Goal: Check status: Check status

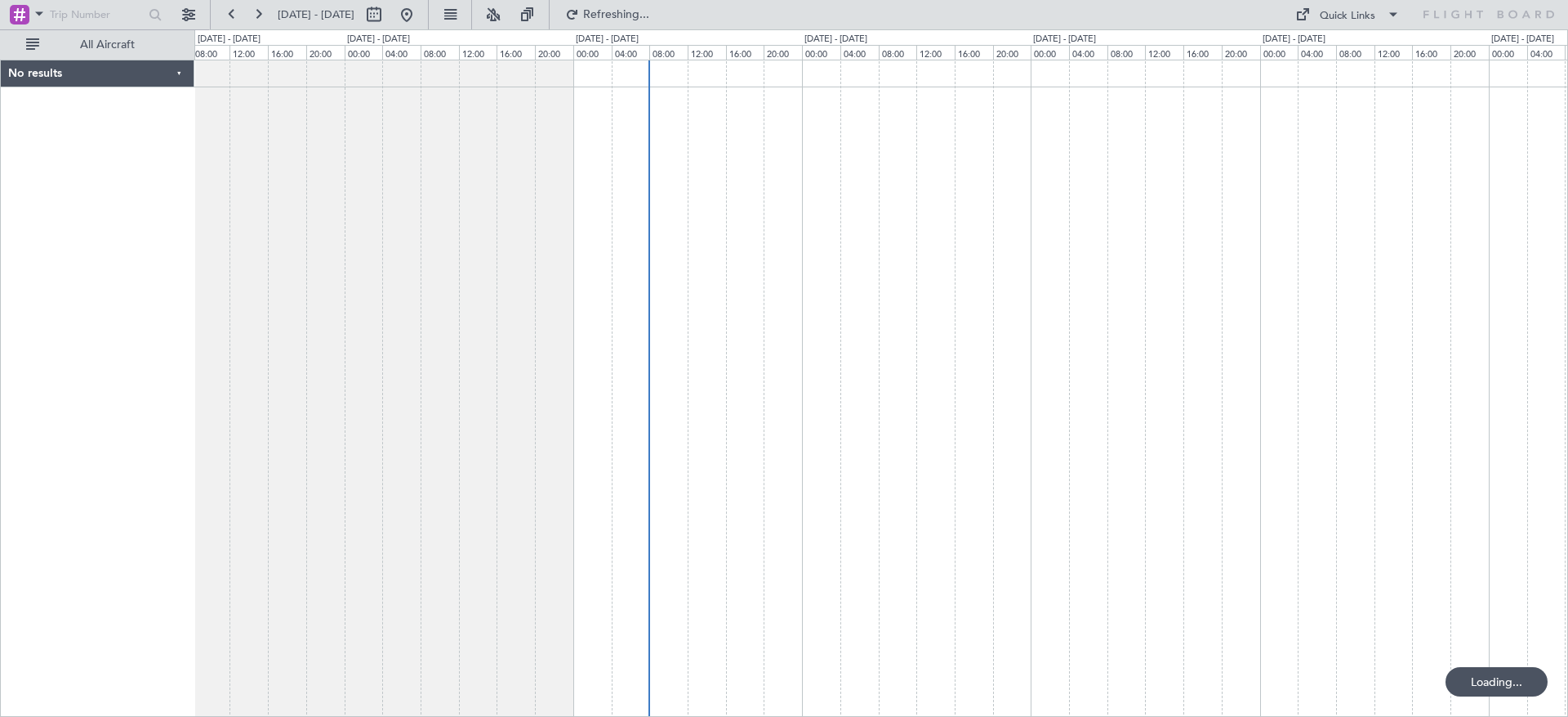
click at [871, 223] on div at bounding box center [881, 389] width 1374 height 658
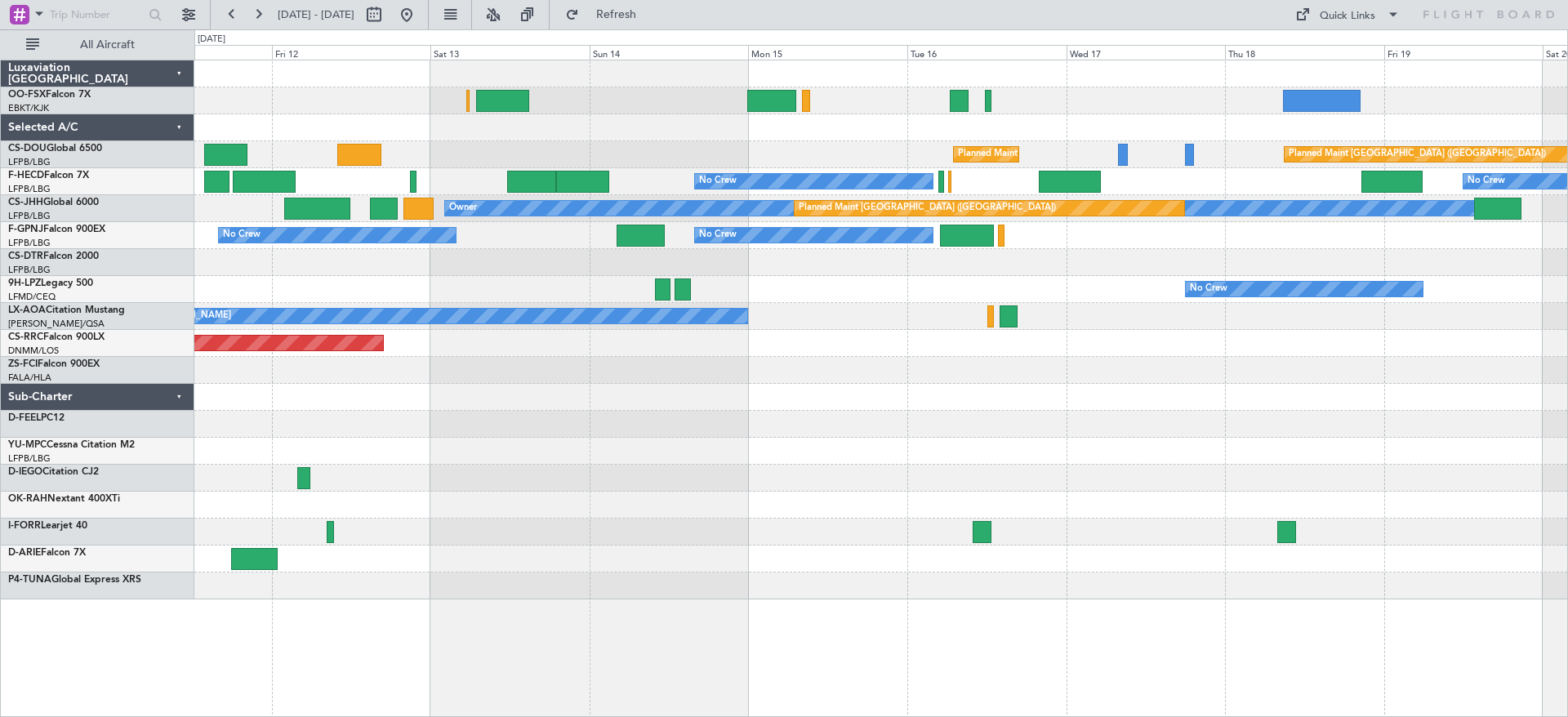
click at [759, 405] on div at bounding box center [881, 397] width 1373 height 27
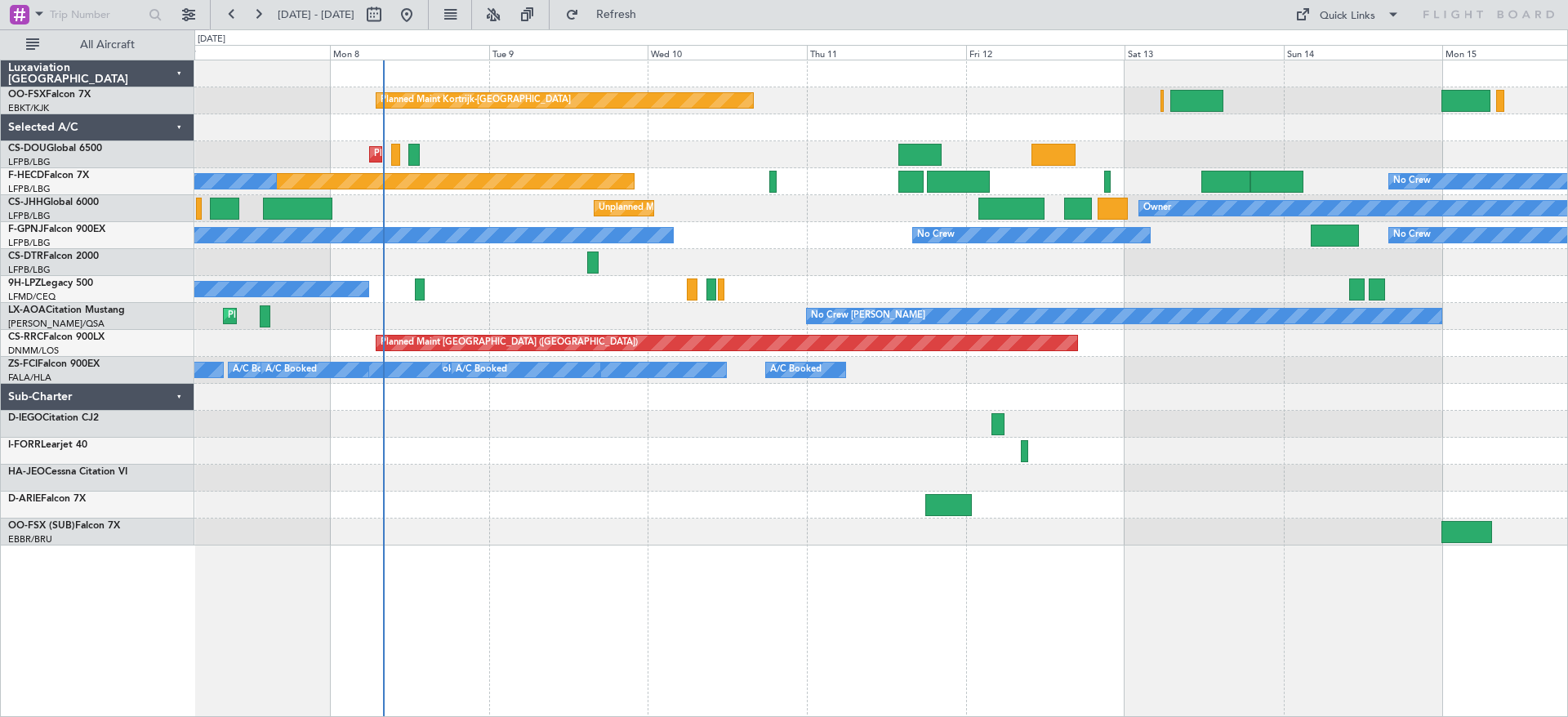
click at [1134, 489] on div "Planned Maint Kortrijk-[GEOGRAPHIC_DATA] Planned Maint [GEOGRAPHIC_DATA] ([GEOG…" at bounding box center [881, 304] width 1373 height 485
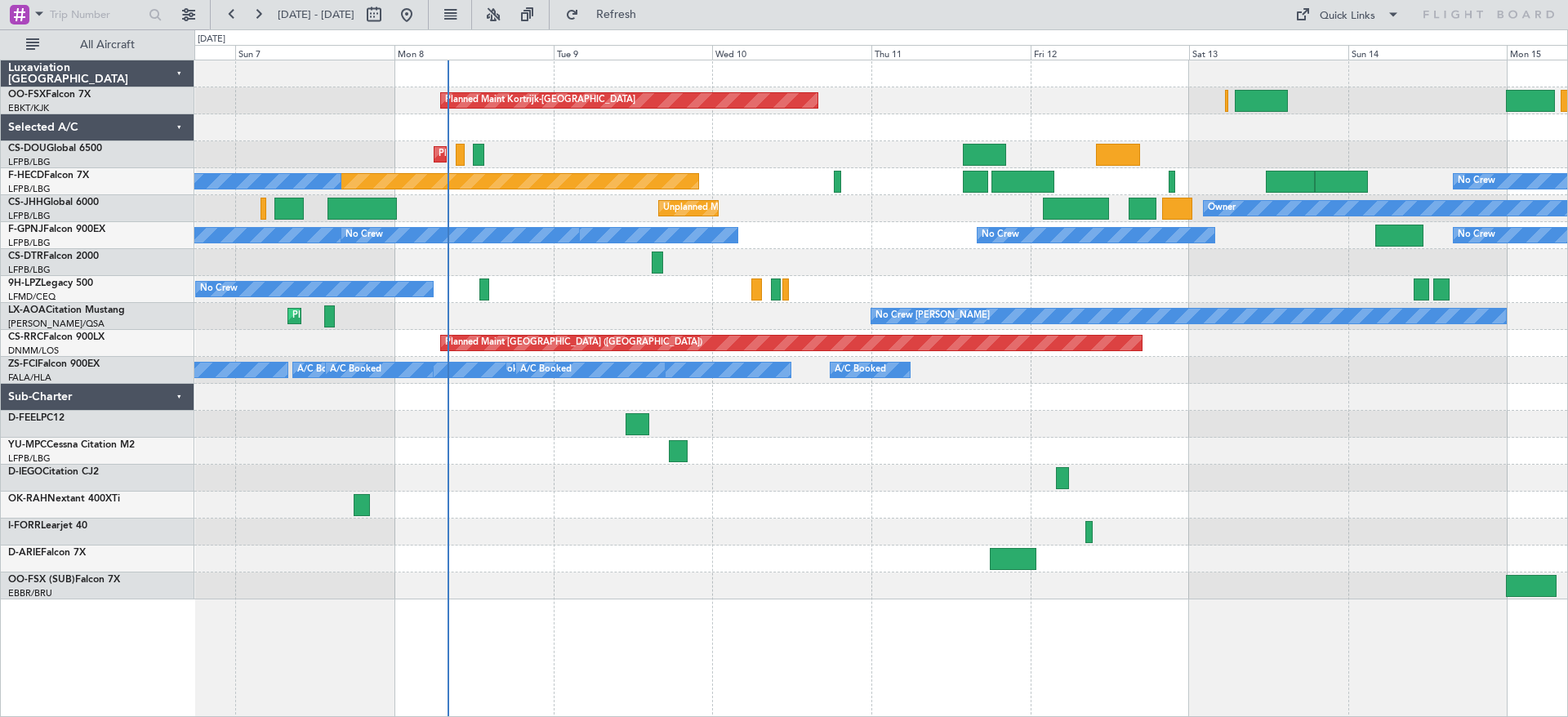
click at [0, 527] on div "Planned Maint Kortrijk-[GEOGRAPHIC_DATA] Planned Maint [GEOGRAPHIC_DATA] ([GEOG…" at bounding box center [784, 374] width 1568 height 688
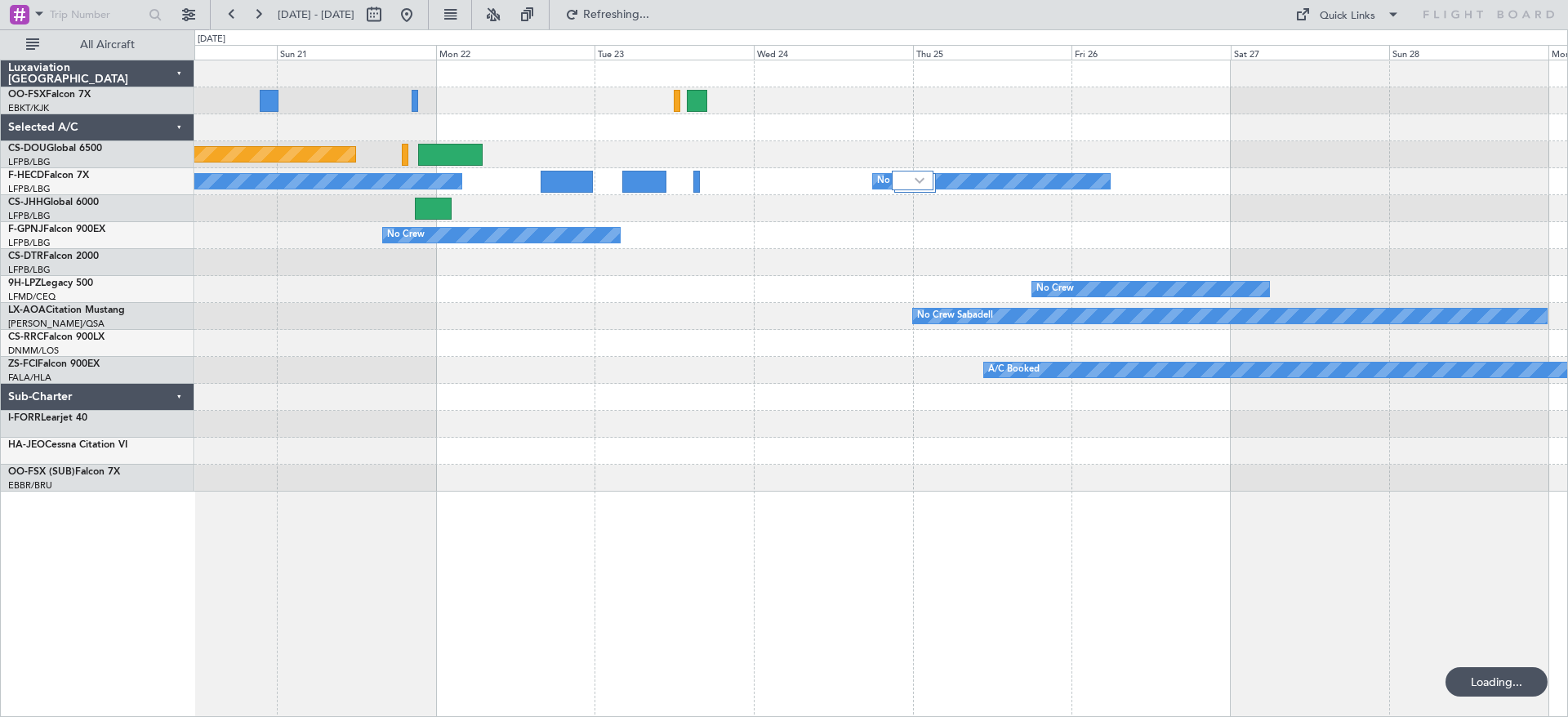
click at [72, 449] on div "Planned Maint [GEOGRAPHIC_DATA] ([GEOGRAPHIC_DATA]) No Crew No Crew Owner No Cr…" at bounding box center [784, 374] width 1568 height 688
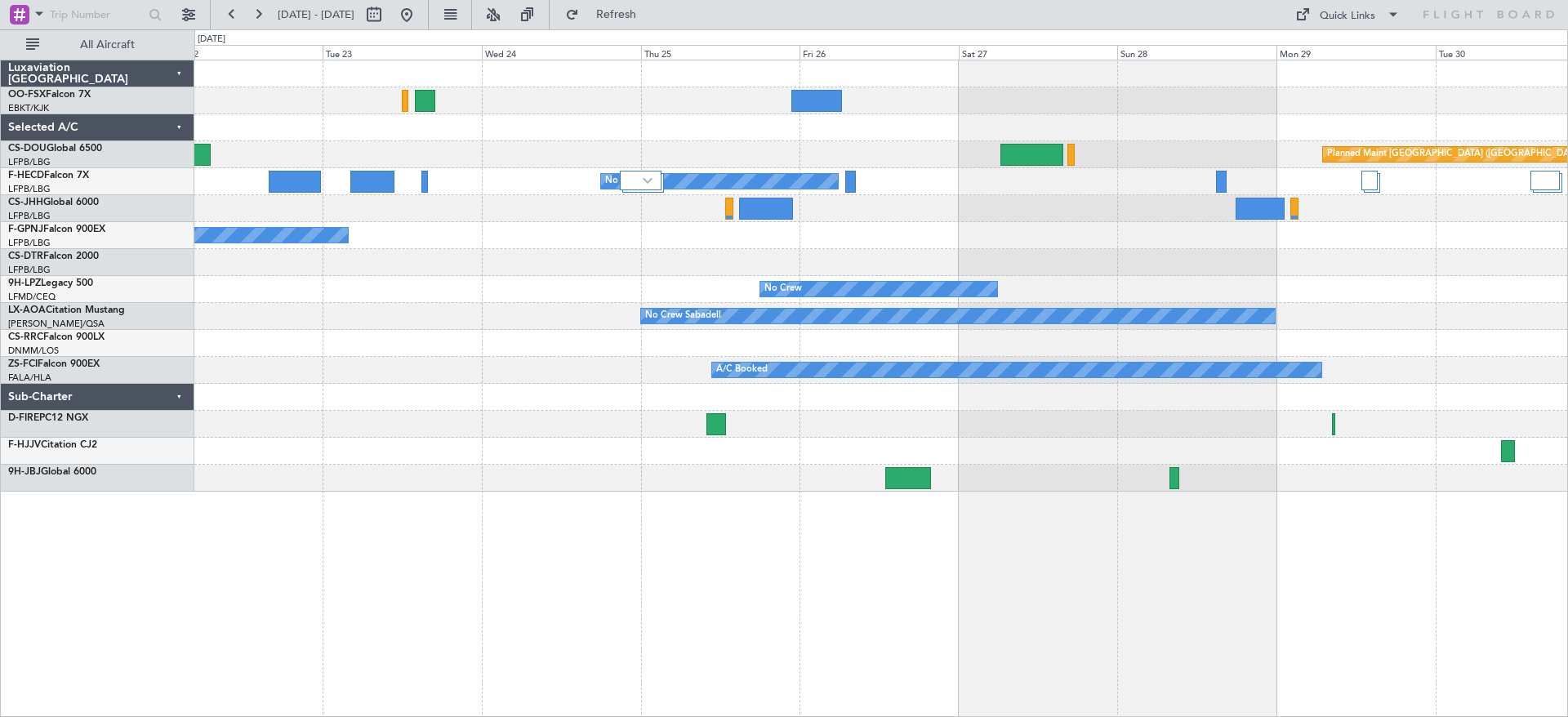
click at [61, 187] on div "LFPB/LBG Paris ([GEOGRAPHIC_DATA])" at bounding box center [101, 189] width 185 height 14
click at [63, 175] on link "F-HECD Falcon 7X" at bounding box center [49, 176] width 81 height 10
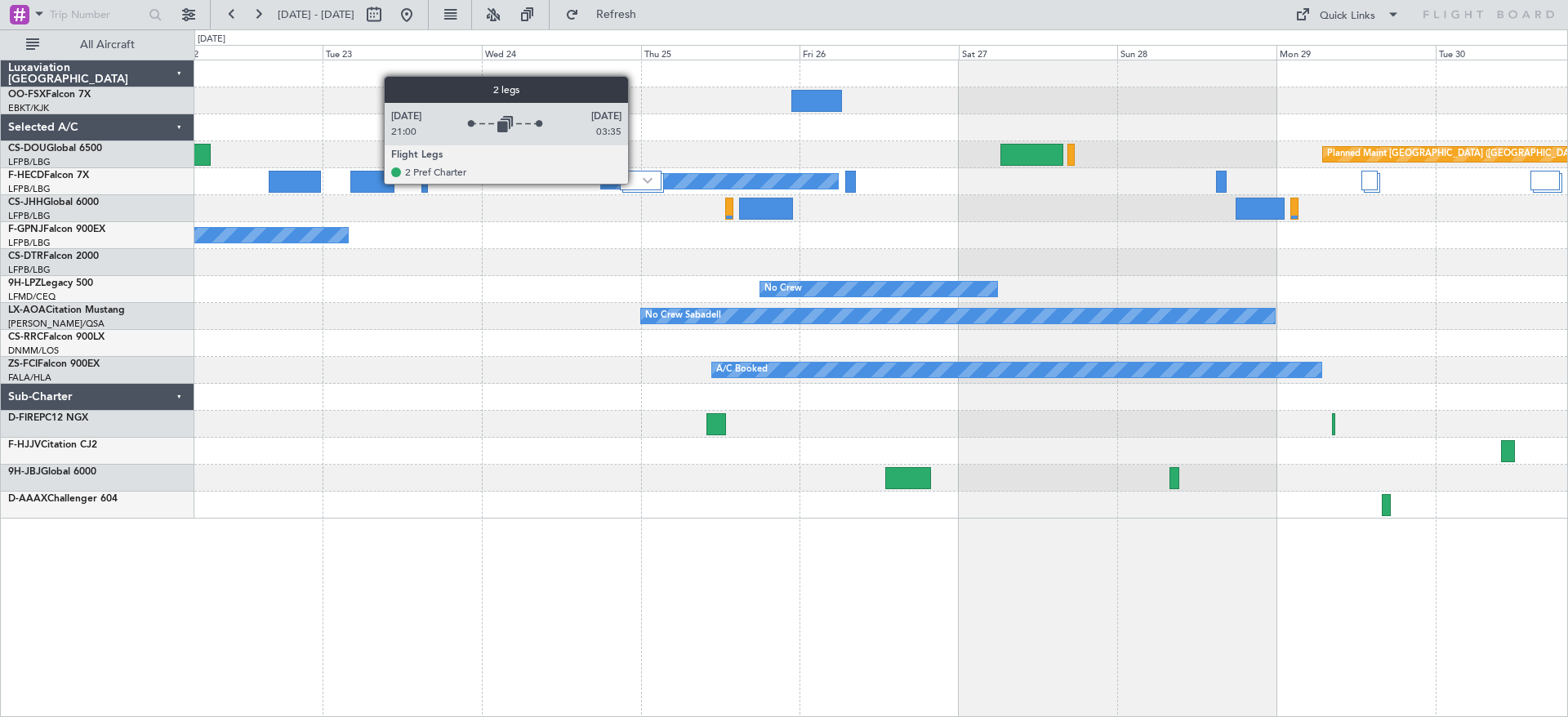
click at [636, 183] on div at bounding box center [640, 180] width 41 height 19
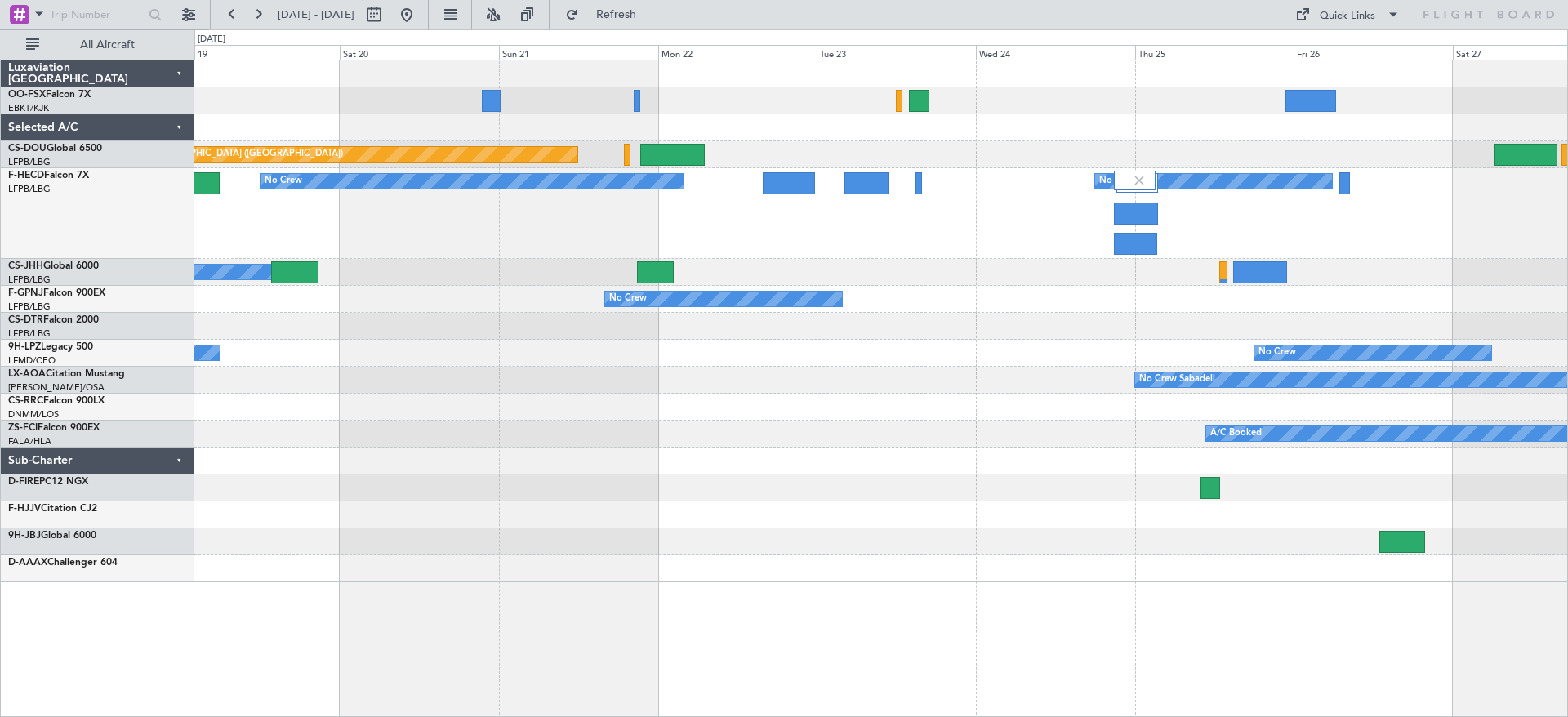
click at [1035, 258] on div "No Crew No Crew" at bounding box center [881, 213] width 1373 height 90
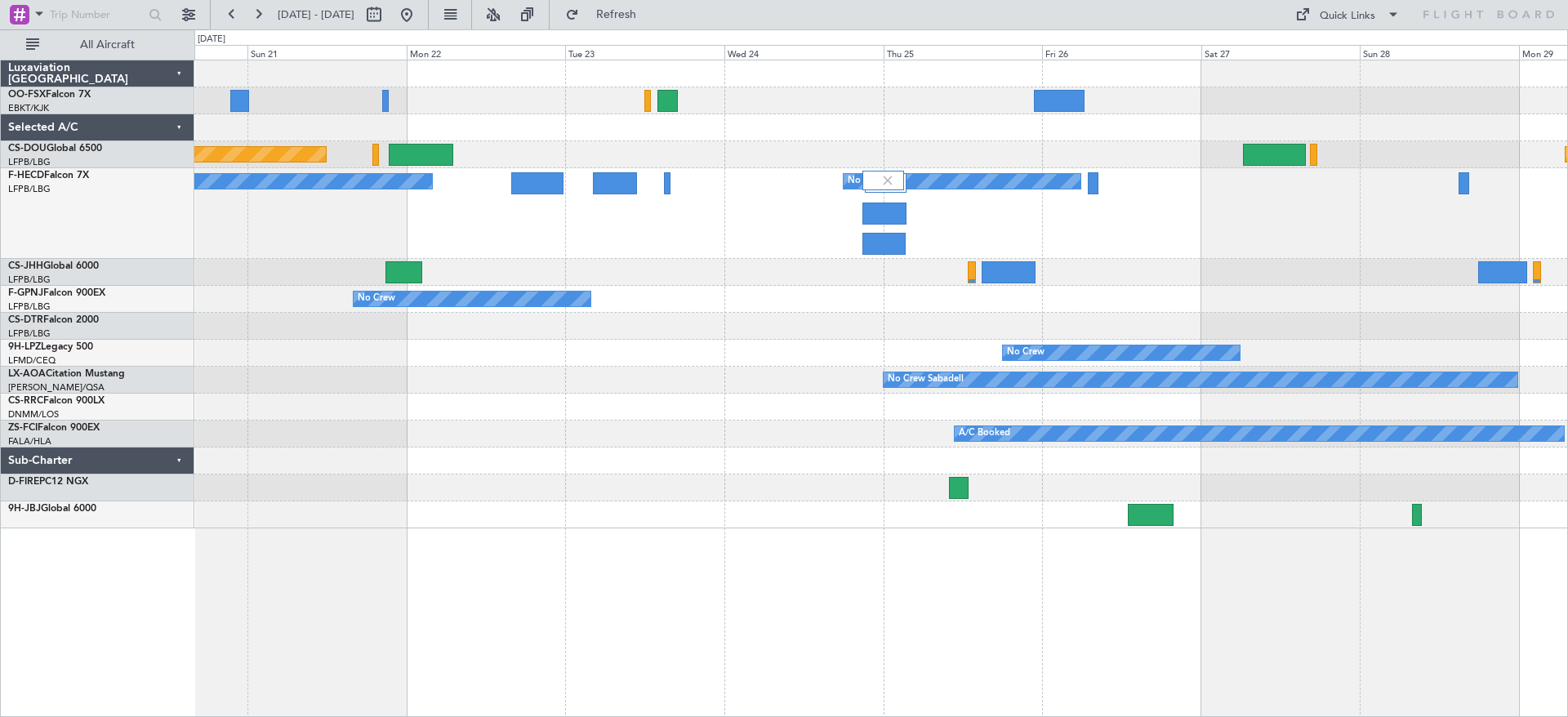
click at [615, 276] on div "Planned Maint [GEOGRAPHIC_DATA] ([GEOGRAPHIC_DATA]) Planned Maint [GEOGRAPHIC_D…" at bounding box center [881, 295] width 1373 height 468
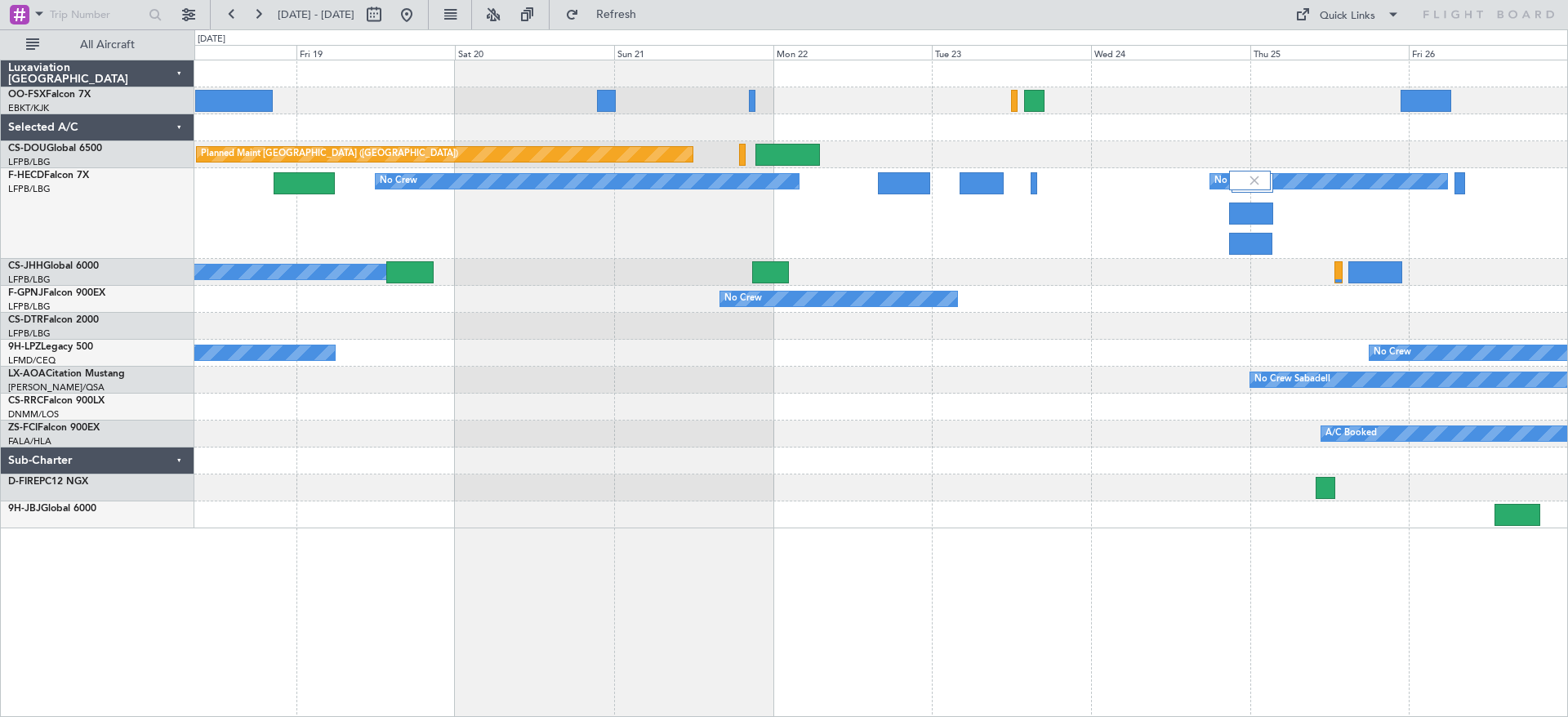
click at [807, 338] on div "Planned Maint [GEOGRAPHIC_DATA] ([GEOGRAPHIC_DATA]) Planned Maint [GEOGRAPHIC_D…" at bounding box center [881, 295] width 1373 height 468
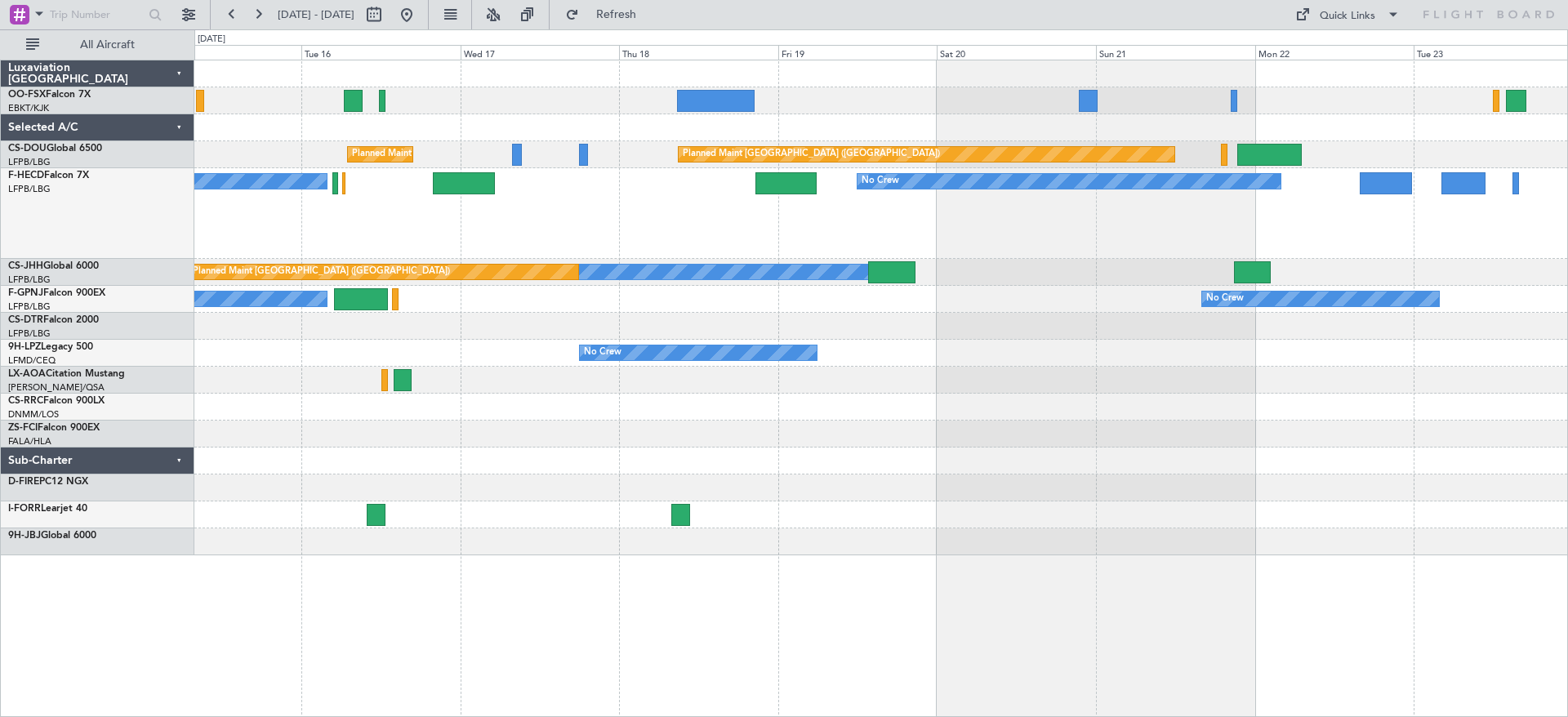
click at [686, 357] on div "Planned Maint [GEOGRAPHIC_DATA] ([GEOGRAPHIC_DATA]) Planned Maint [GEOGRAPHIC_D…" at bounding box center [881, 309] width 1373 height 495
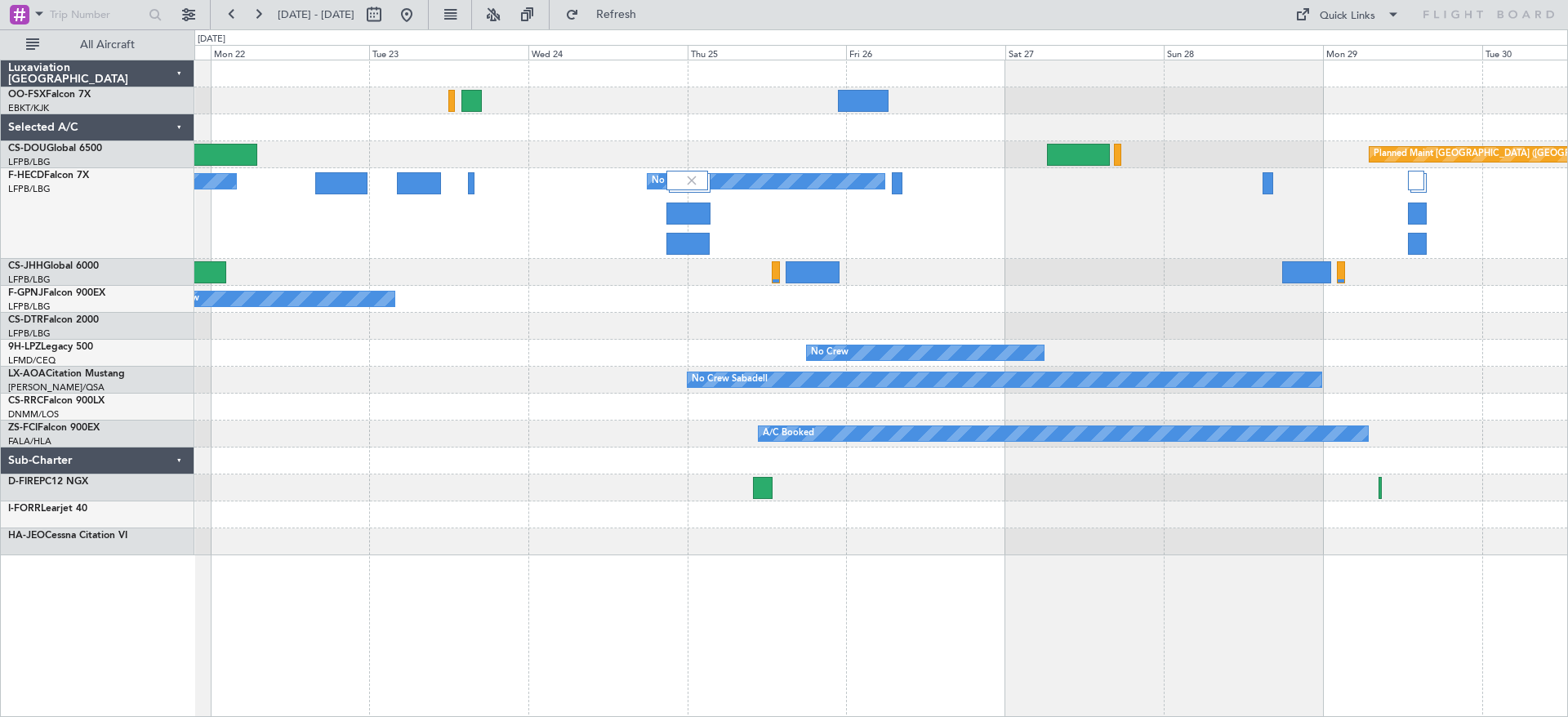
click at [467, 331] on div "Planned Maint [GEOGRAPHIC_DATA] ([GEOGRAPHIC_DATA]) Planned Maint [GEOGRAPHIC_D…" at bounding box center [881, 309] width 1373 height 495
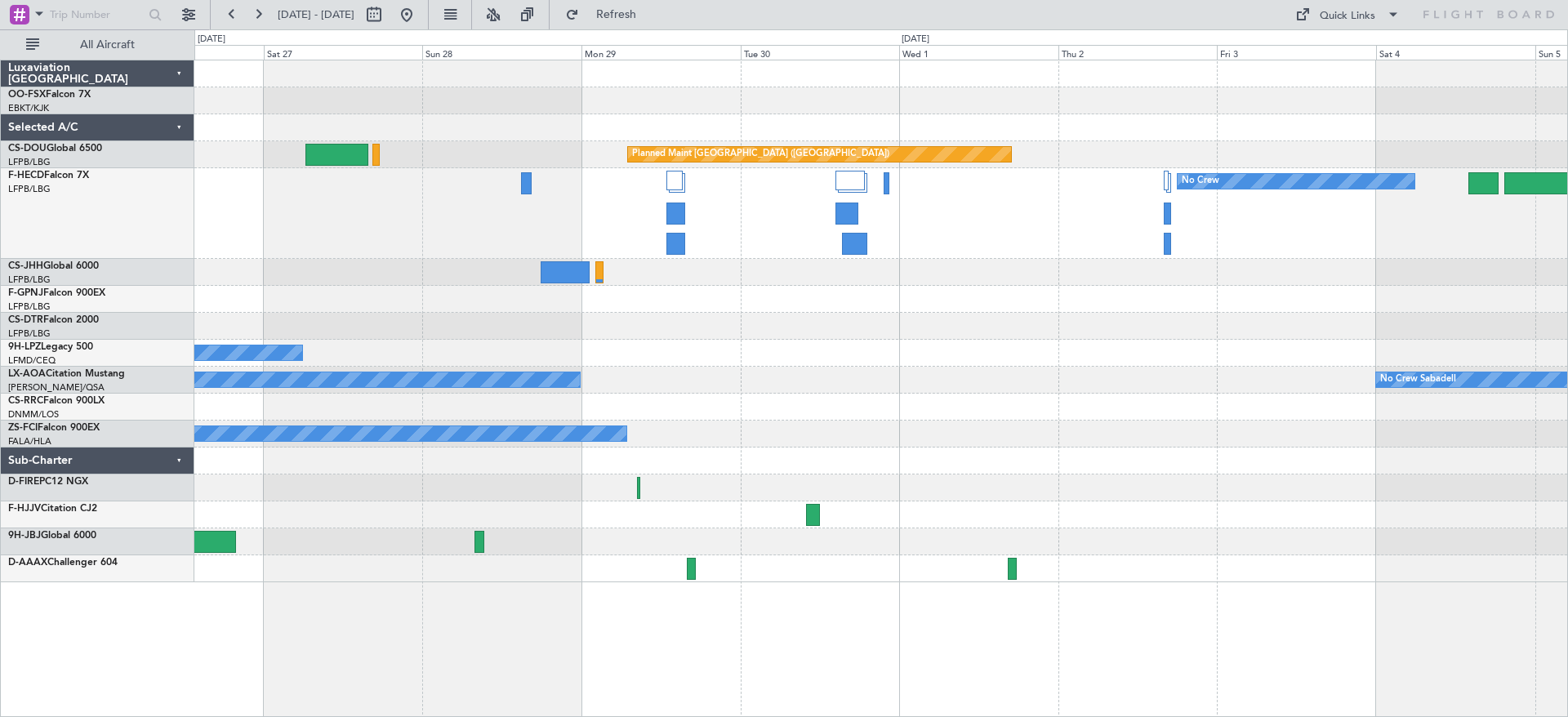
click at [366, 328] on div "Planned Maint [GEOGRAPHIC_DATA] ([GEOGRAPHIC_DATA]) No Crew No Crew Planned Mai…" at bounding box center [881, 321] width 1373 height 522
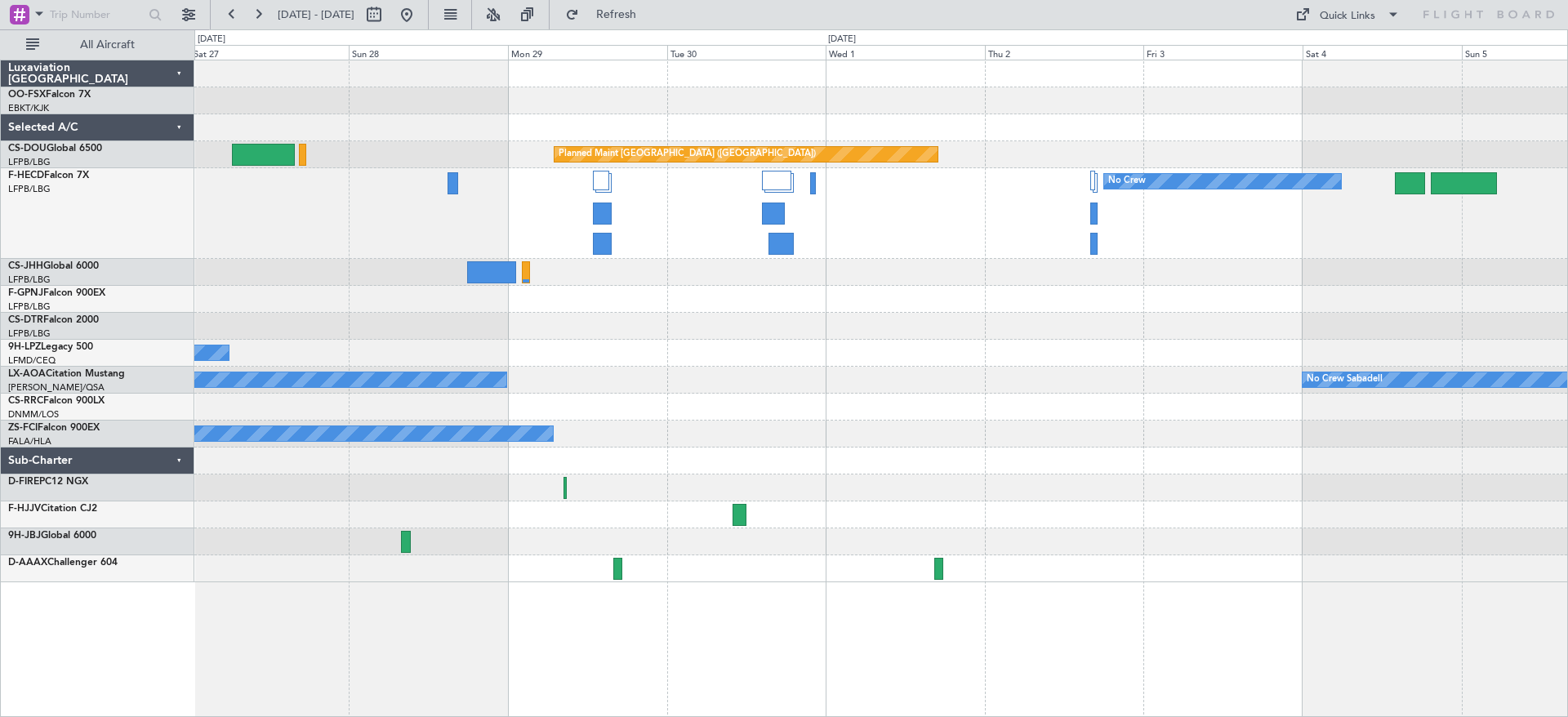
click at [170, 324] on div "Planned Maint [GEOGRAPHIC_DATA] ([GEOGRAPHIC_DATA]) No Crew No Crew Planned Mai…" at bounding box center [784, 374] width 1568 height 688
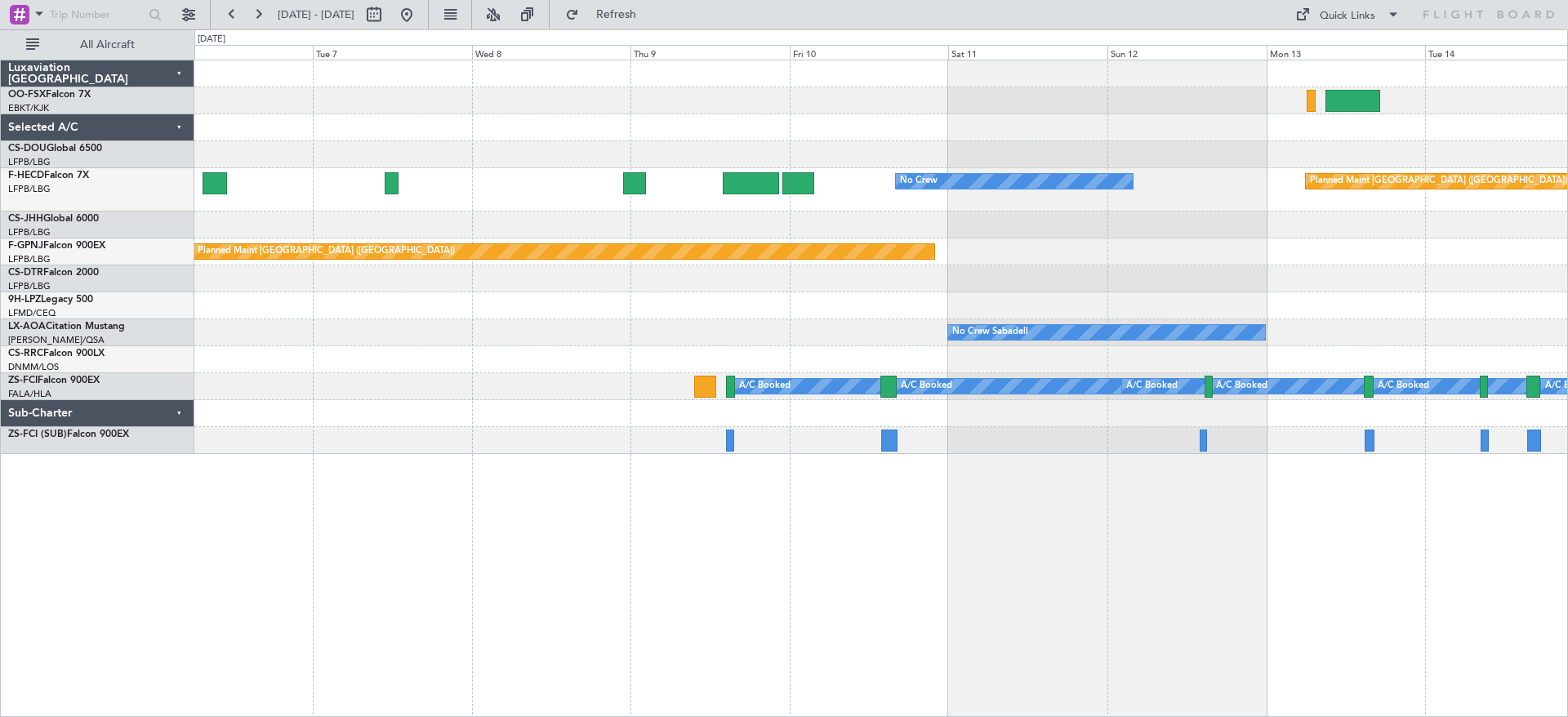
click at [1504, 194] on div "Planned Maint [GEOGRAPHIC_DATA] ([GEOGRAPHIC_DATA]) No Crew No Crew Planned Mai…" at bounding box center [881, 258] width 1373 height 394
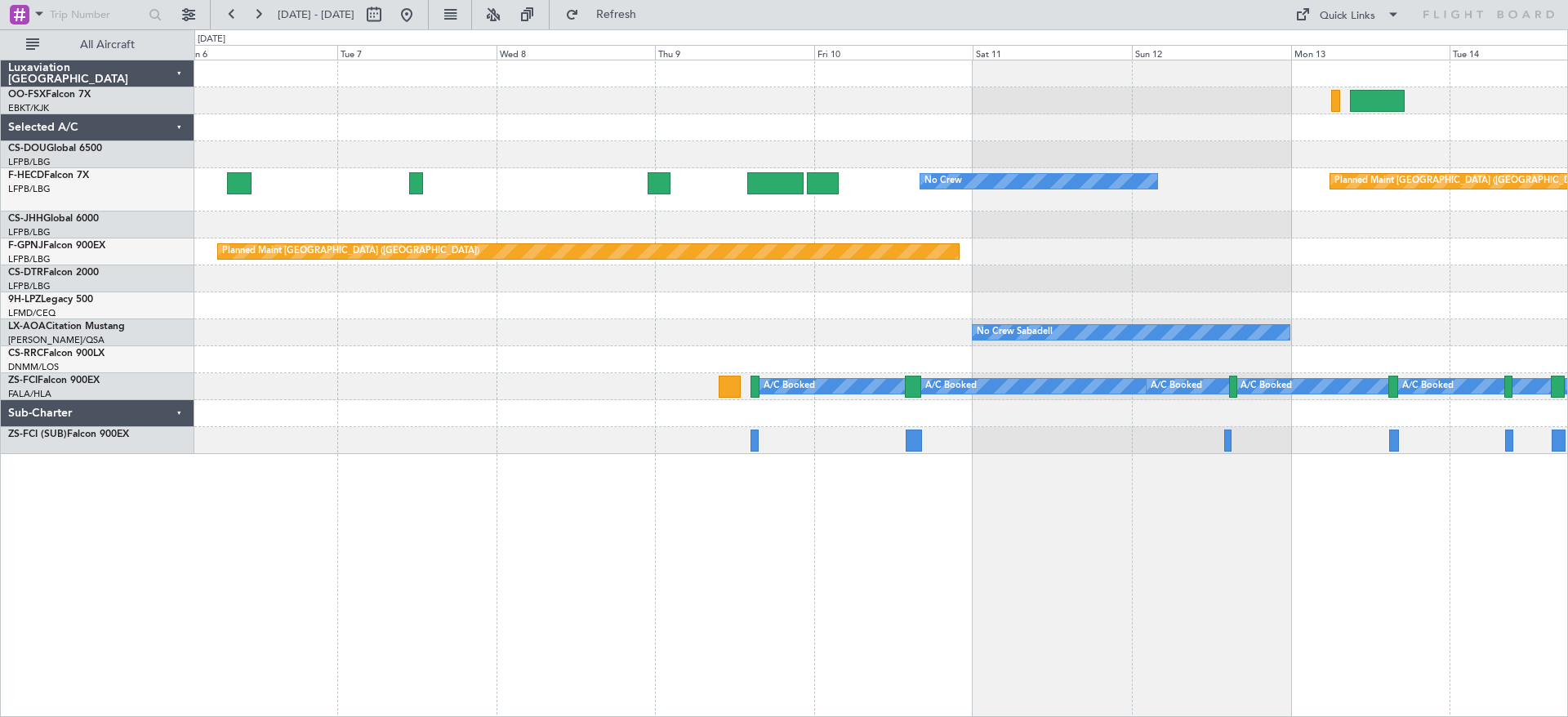
click at [1172, 202] on div "Planned Maint [GEOGRAPHIC_DATA] ([GEOGRAPHIC_DATA]) No Crew No Crew Planned Mai…" at bounding box center [881, 258] width 1373 height 394
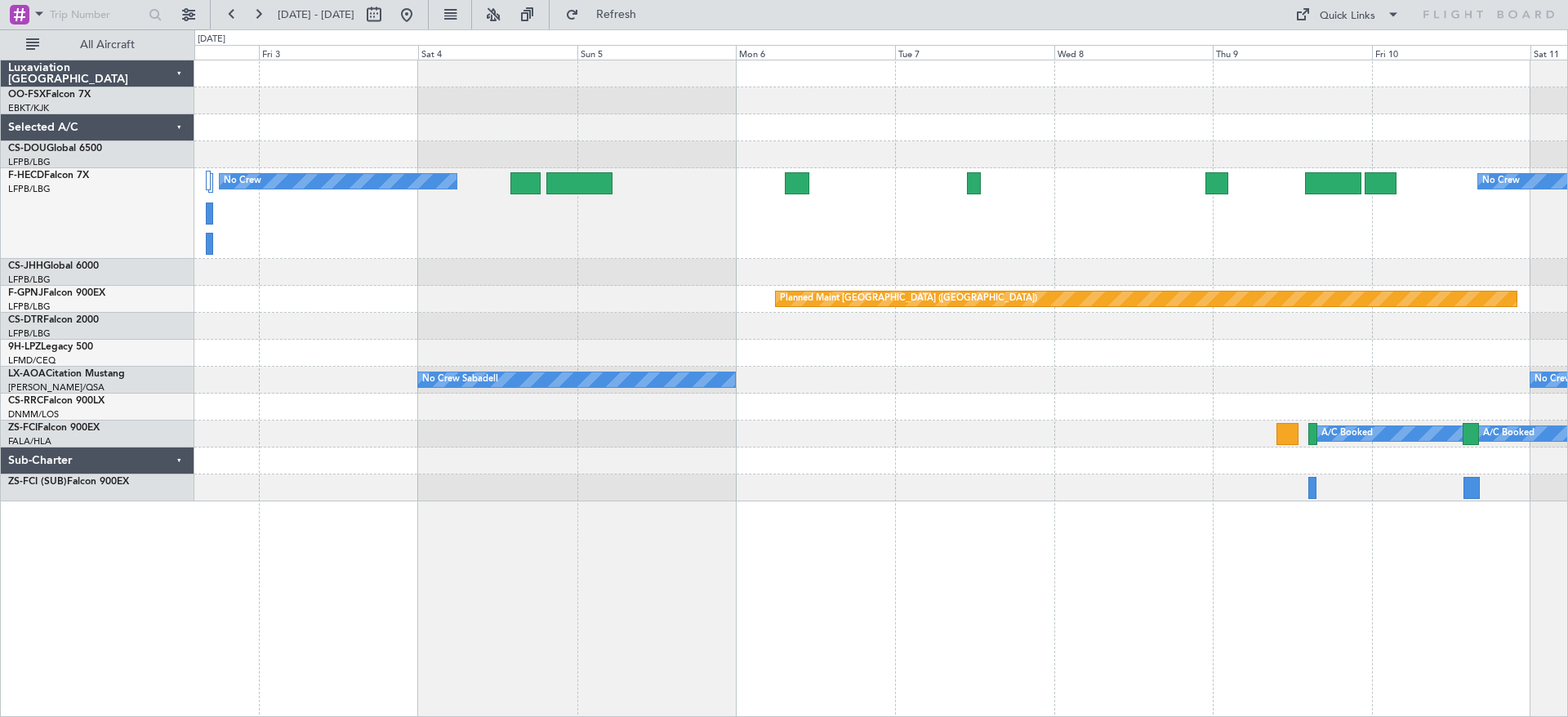
click at [1347, 224] on div "Planned Maint [GEOGRAPHIC_DATA] ([GEOGRAPHIC_DATA]) No Crew No Crew Planned Mai…" at bounding box center [881, 282] width 1373 height 441
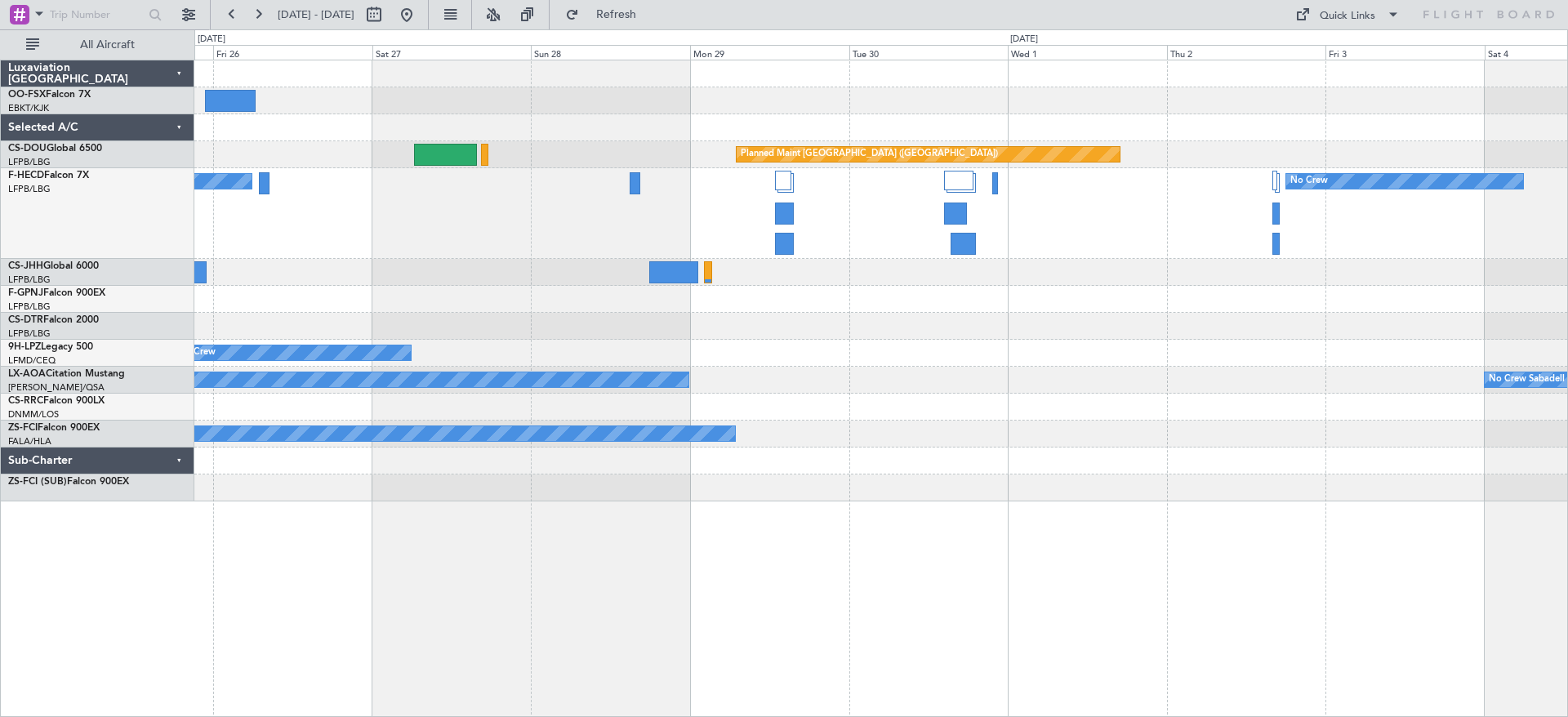
click at [1214, 244] on div "No Crew No Crew" at bounding box center [881, 213] width 1373 height 90
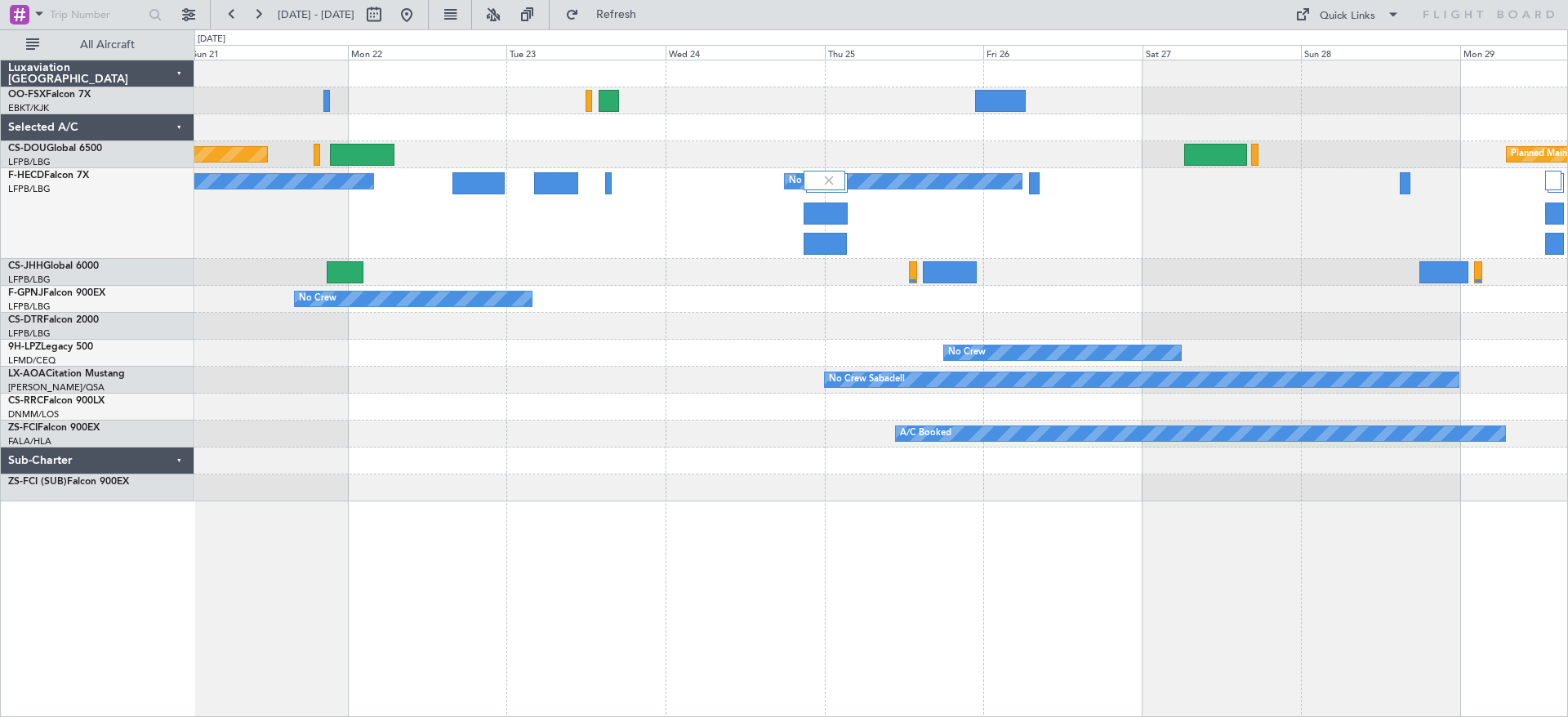
click at [1256, 241] on div "No Crew No Crew" at bounding box center [881, 213] width 1373 height 90
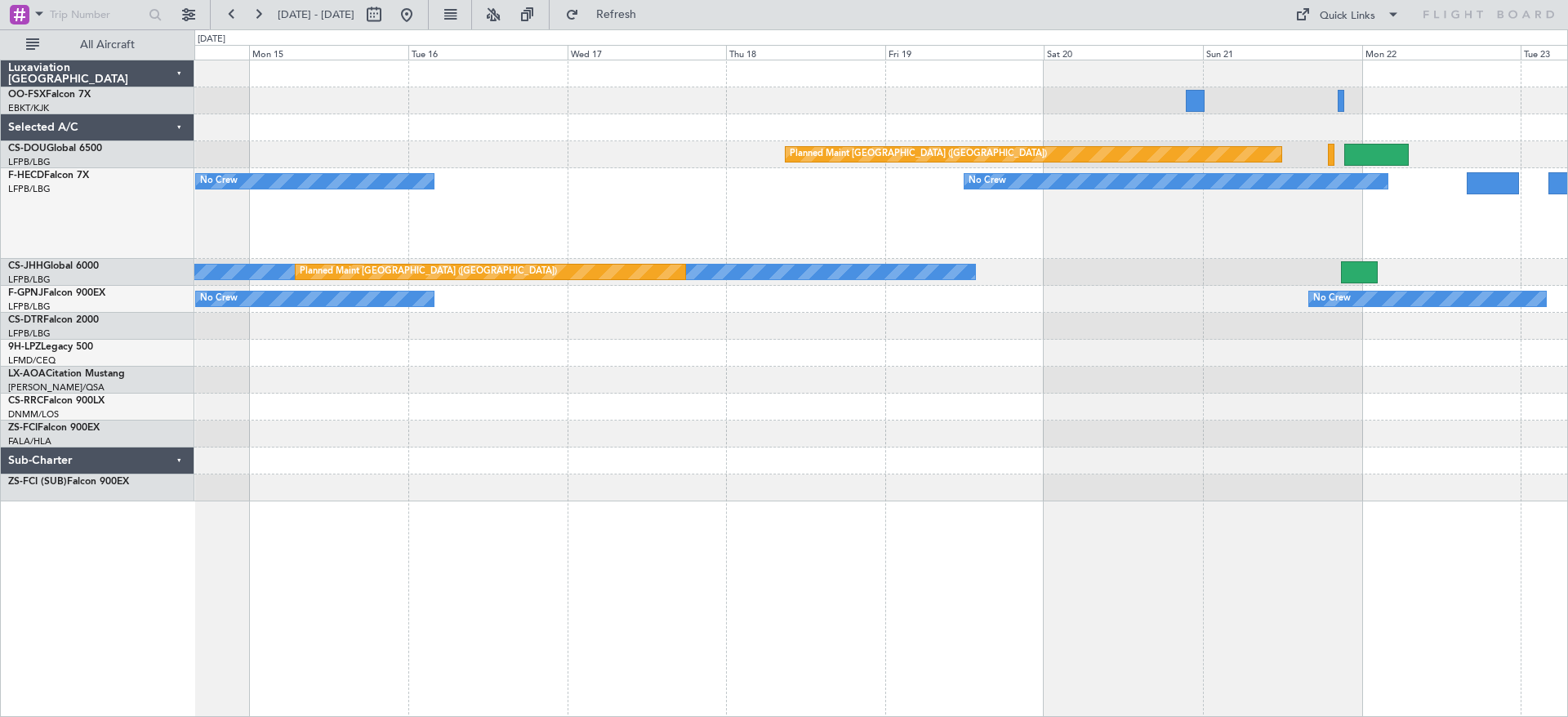
click at [1232, 229] on div "No Crew No Crew No Crew" at bounding box center [881, 213] width 1373 height 90
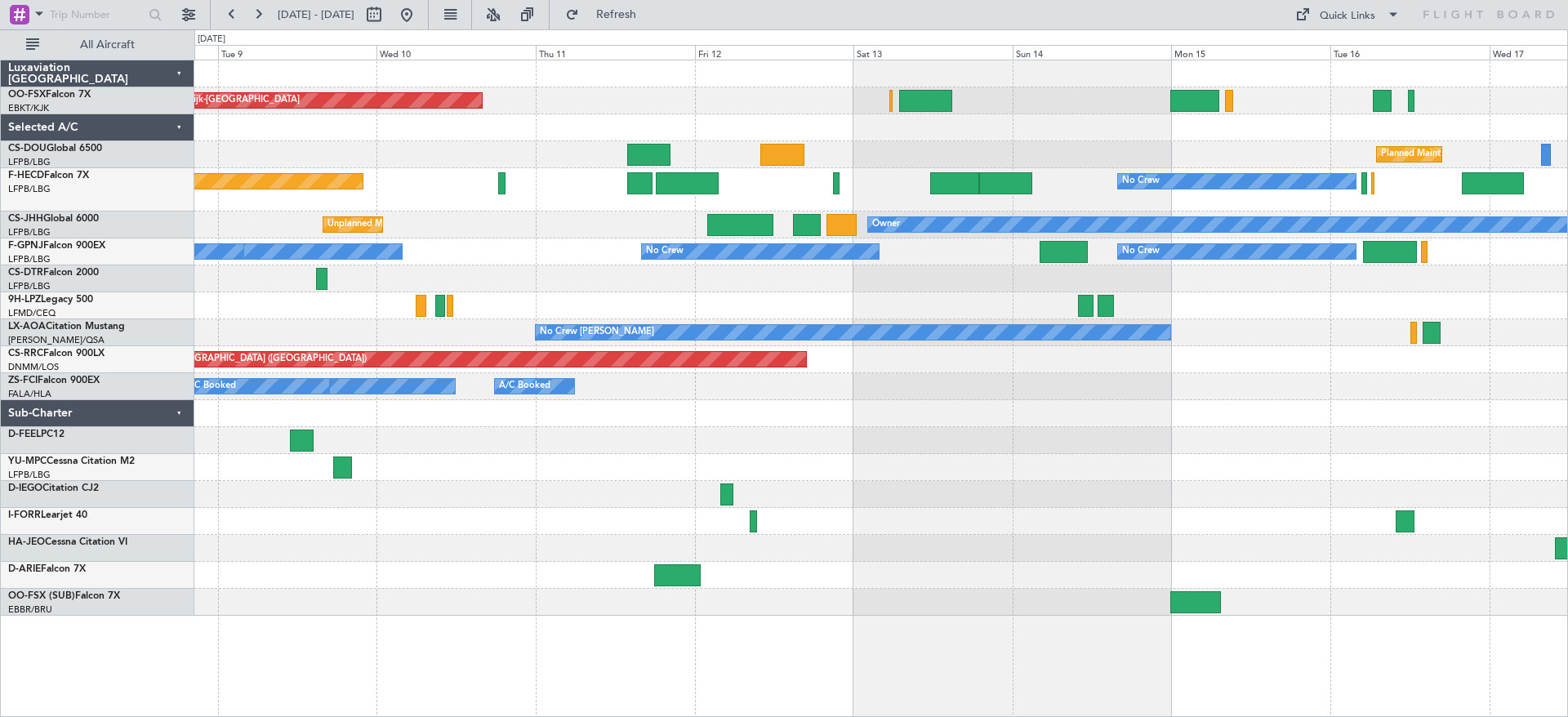
click at [696, 471] on div at bounding box center [881, 468] width 1373 height 27
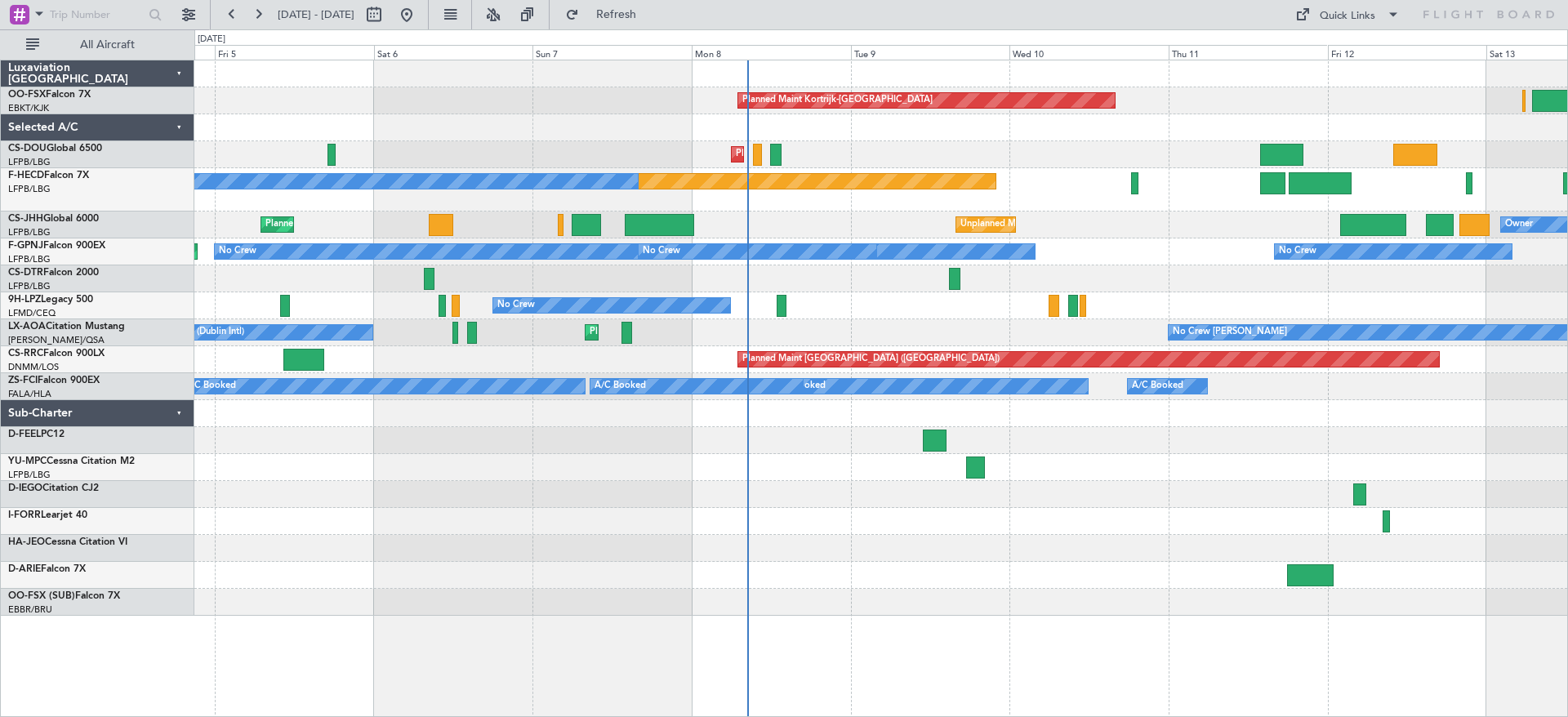
click at [907, 566] on div "Planned Maint Kortrijk-[GEOGRAPHIC_DATA] Planned Maint [GEOGRAPHIC_DATA] ([GEOG…" at bounding box center [881, 338] width 1373 height 556
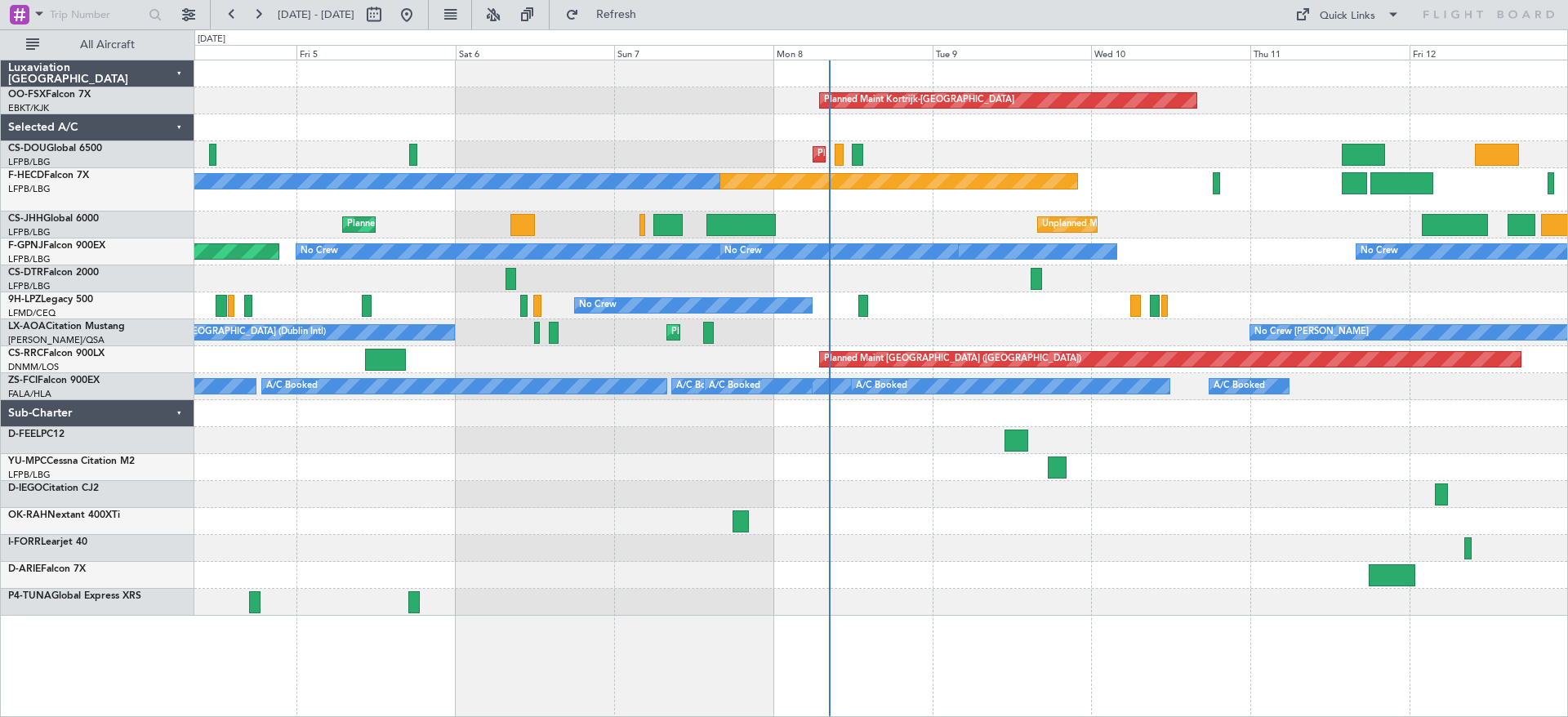
click at [485, 561] on div "Planned Maint Kortrijk-[GEOGRAPHIC_DATA] Planned Maint [GEOGRAPHIC_DATA] ([GEOG…" at bounding box center [881, 338] width 1373 height 556
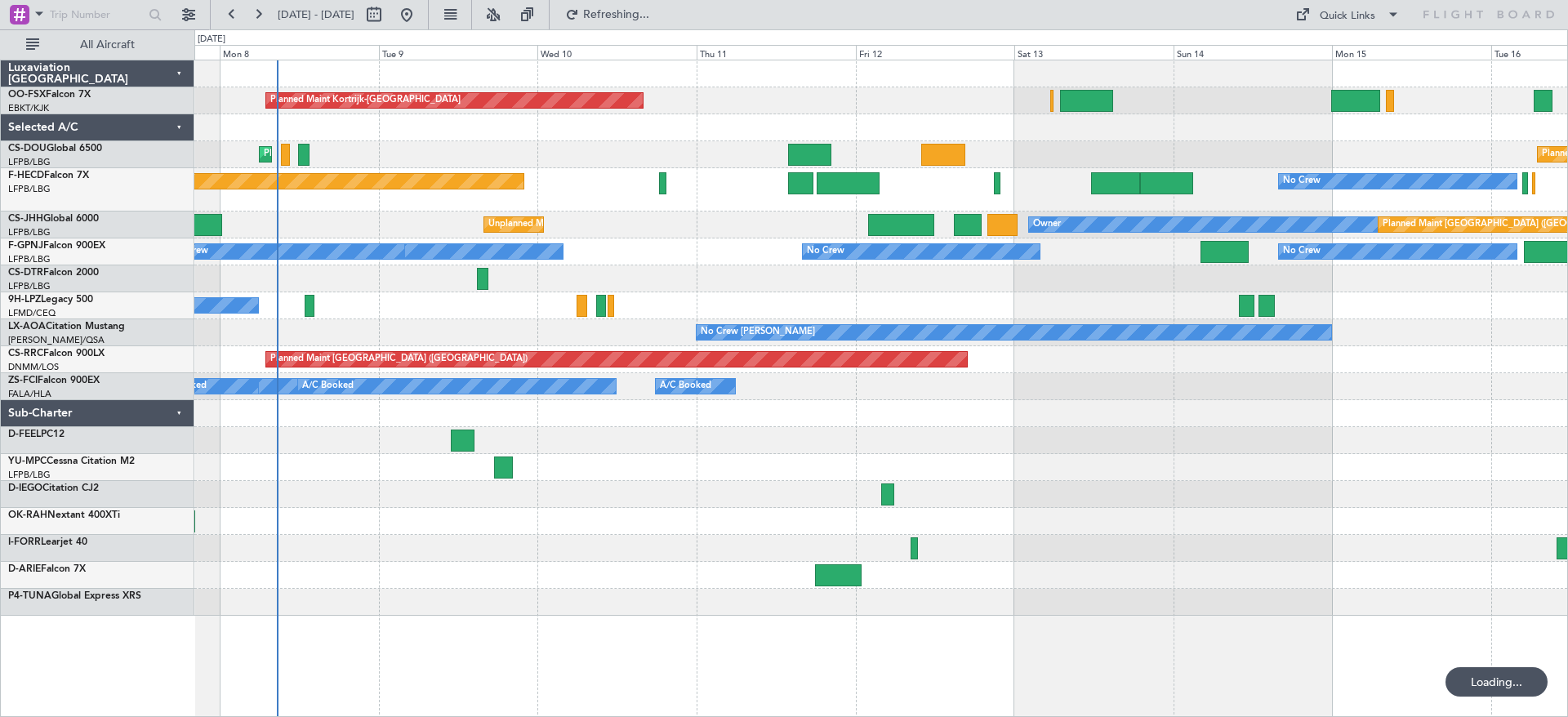
click at [728, 523] on div "Planned Maint Kortrijk-[GEOGRAPHIC_DATA] Planned Maint [GEOGRAPHIC_DATA] ([GEOG…" at bounding box center [881, 338] width 1373 height 556
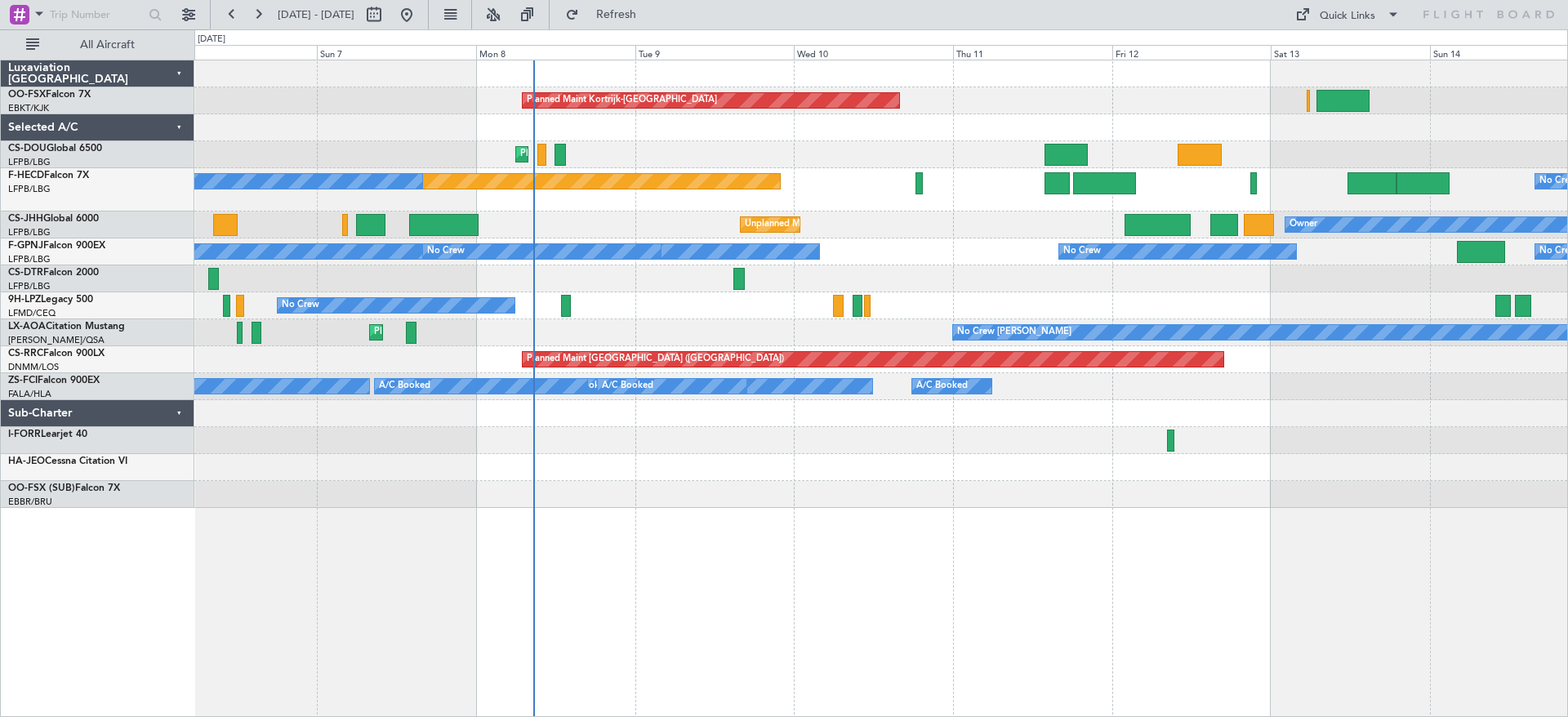
click at [1567, 382] on html "[DATE] - [DATE] Refresh Quick Links All Aircraft Planned Maint [GEOGRAPHIC_DATA…" at bounding box center [784, 358] width 1568 height 717
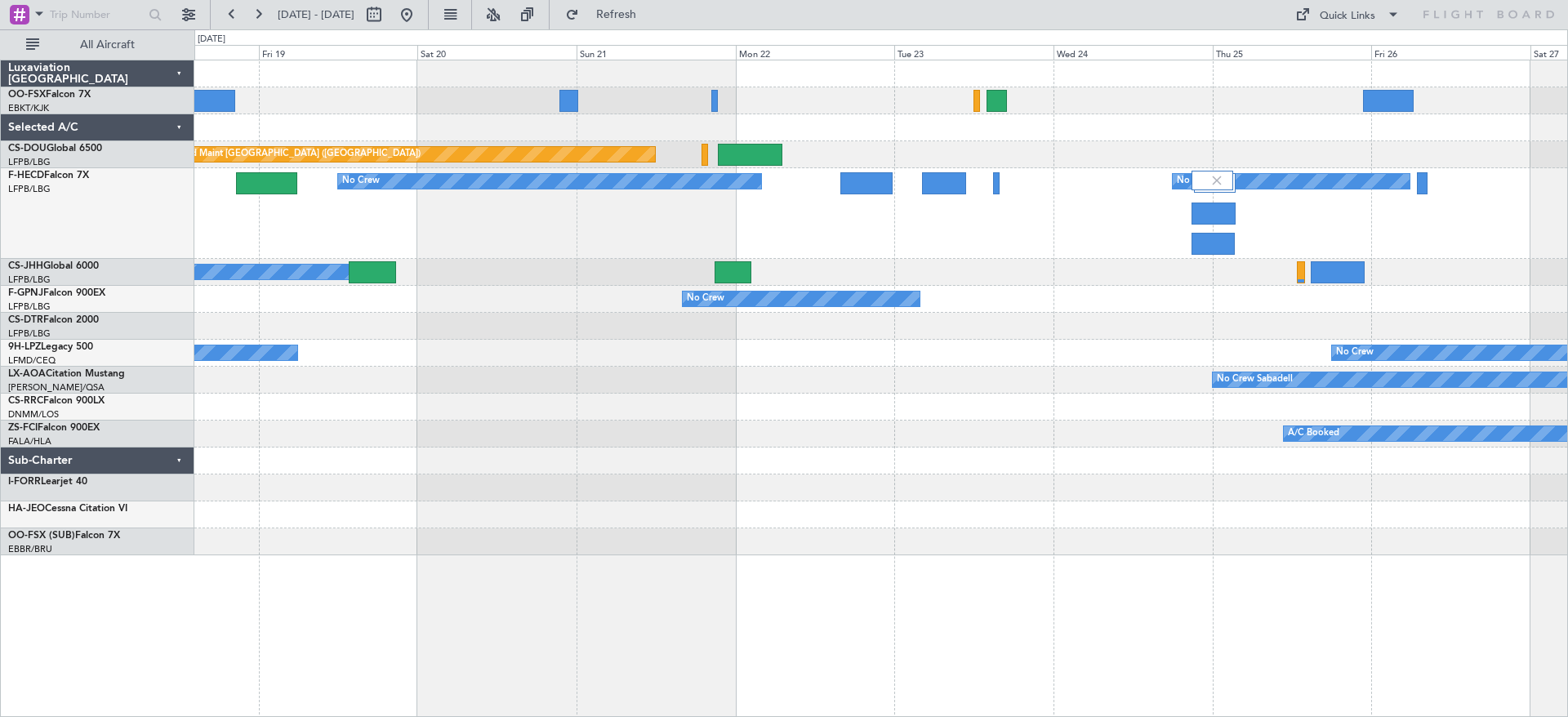
click at [434, 576] on div "Planned Maint [GEOGRAPHIC_DATA] ([GEOGRAPHIC_DATA]) Planned Maint [GEOGRAPHIC_D…" at bounding box center [881, 389] width 1374 height 658
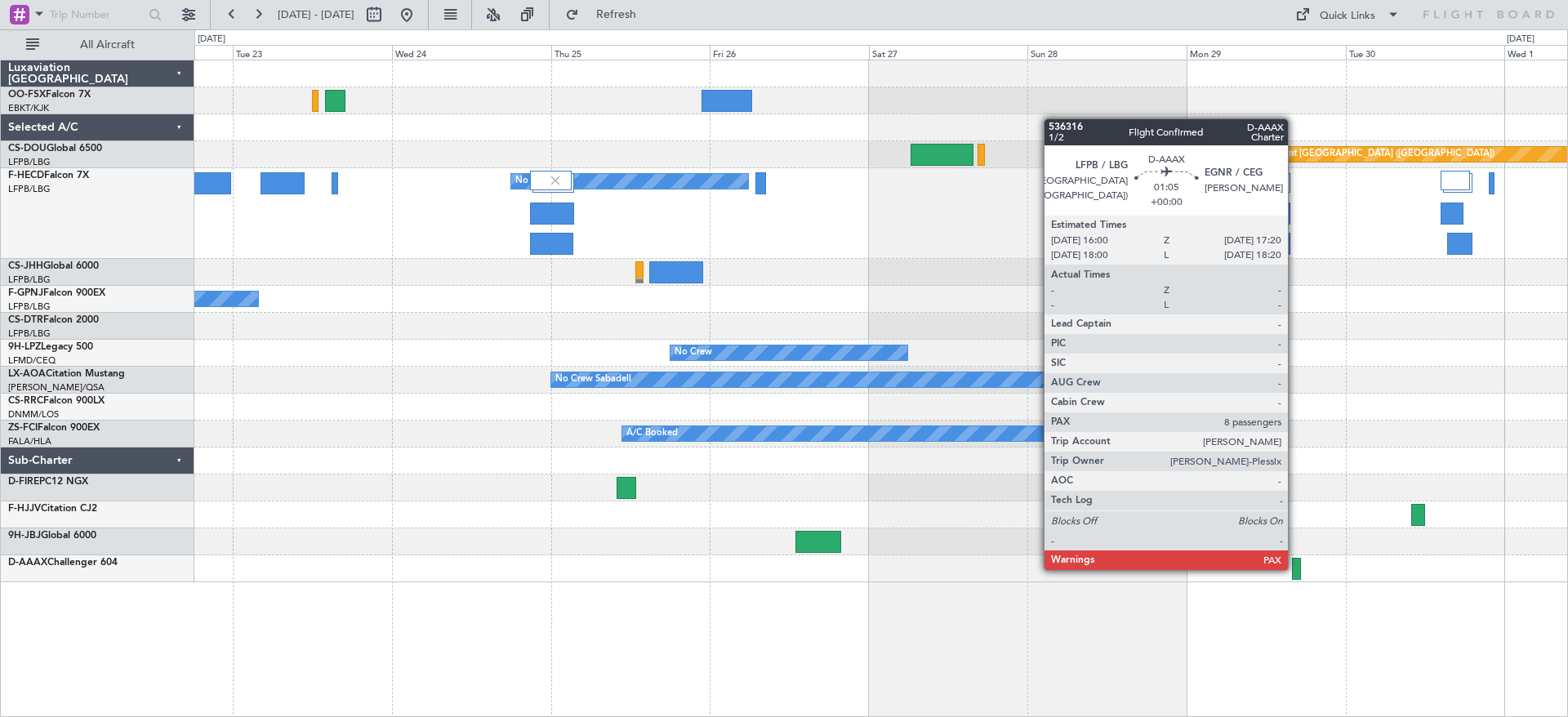
click at [1296, 569] on div at bounding box center [1297, 569] width 9 height 22
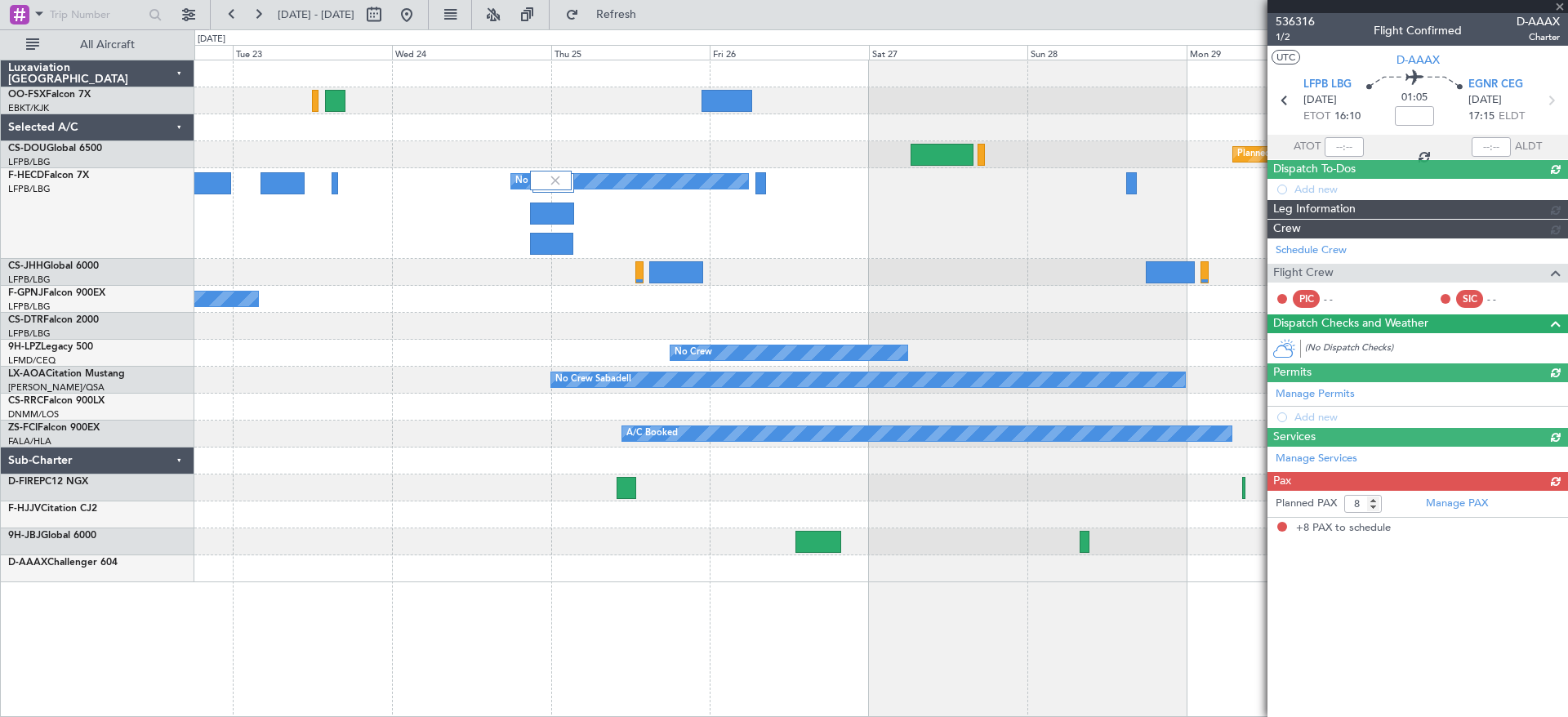
click at [1291, 24] on span "536316" at bounding box center [1295, 21] width 39 height 17
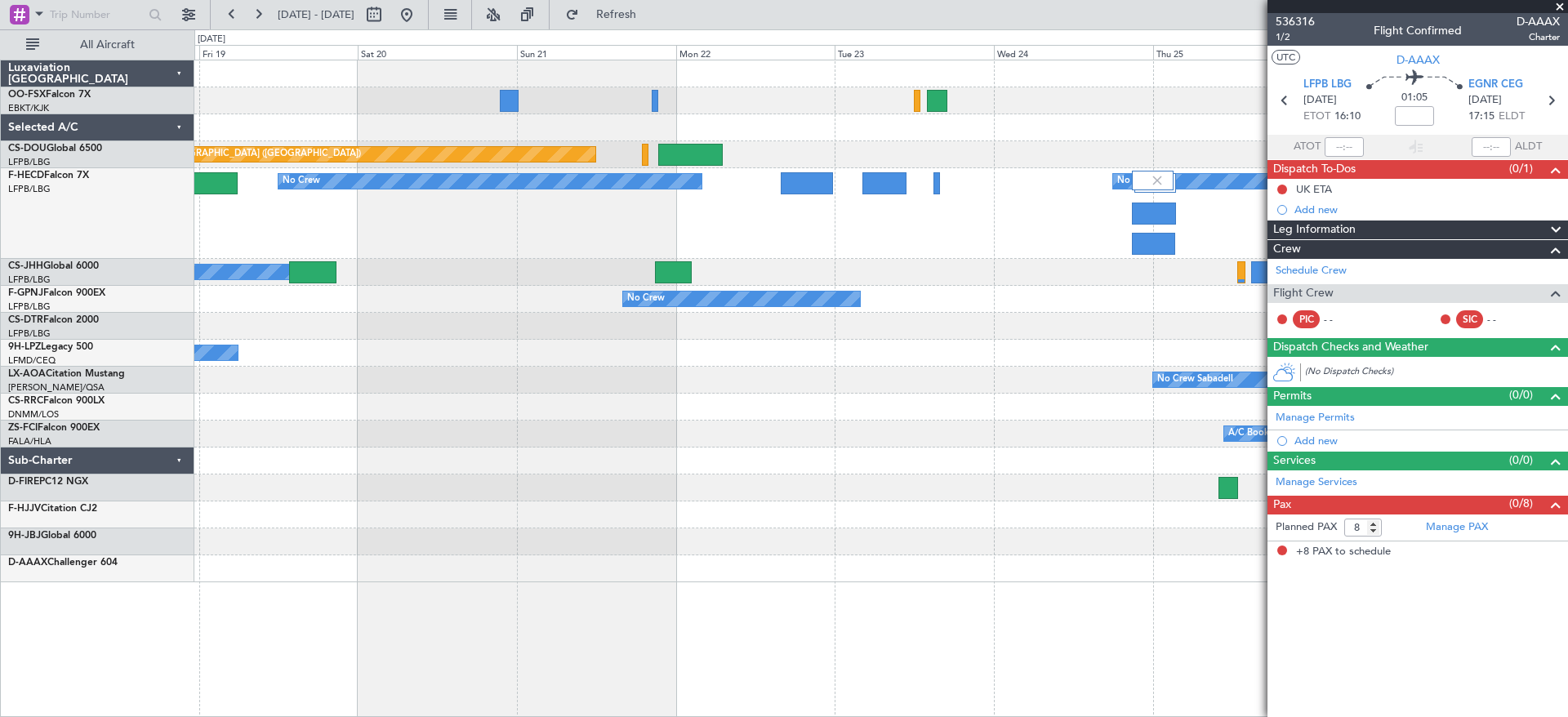
click at [1128, 365] on div "No Crew No Crew" at bounding box center [881, 353] width 1373 height 27
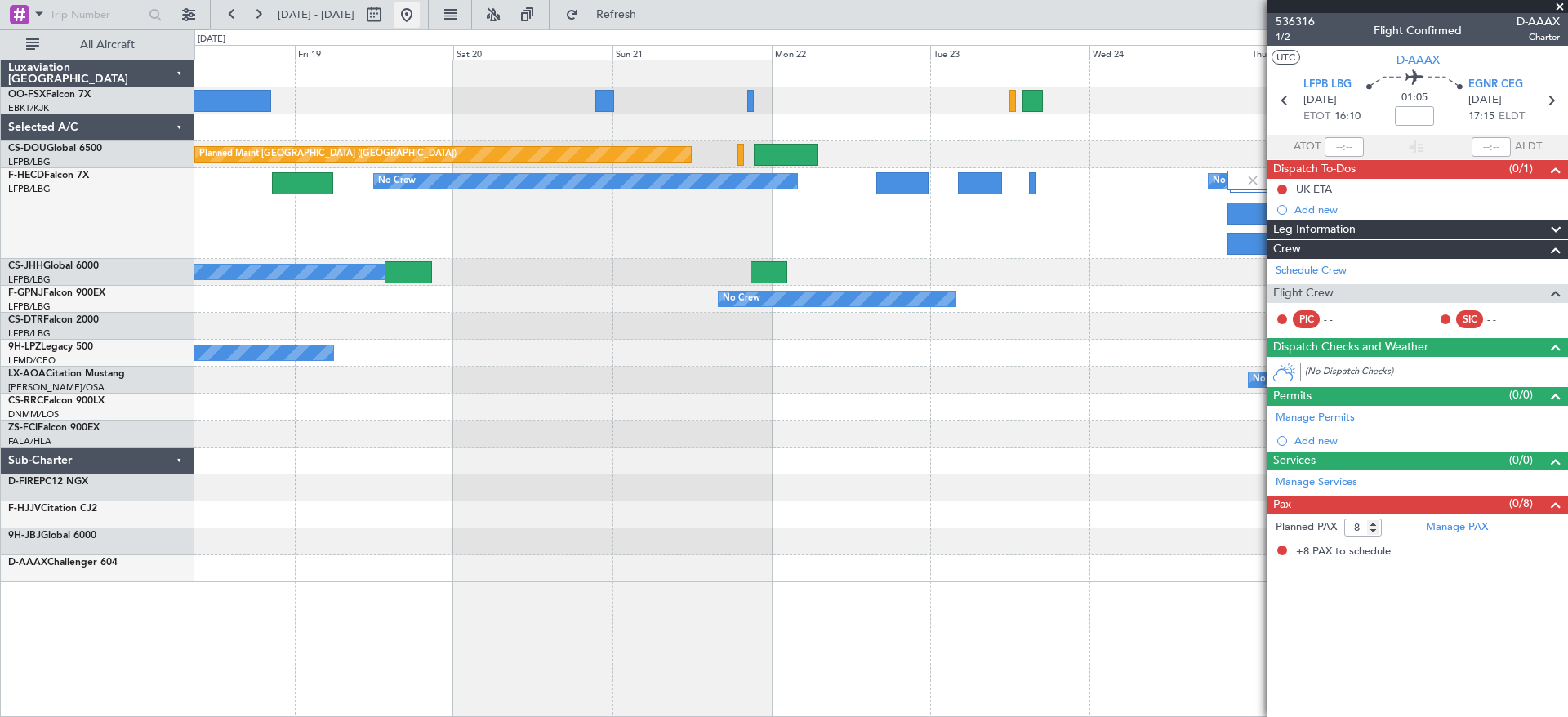
click at [420, 22] on button at bounding box center [407, 14] width 26 height 26
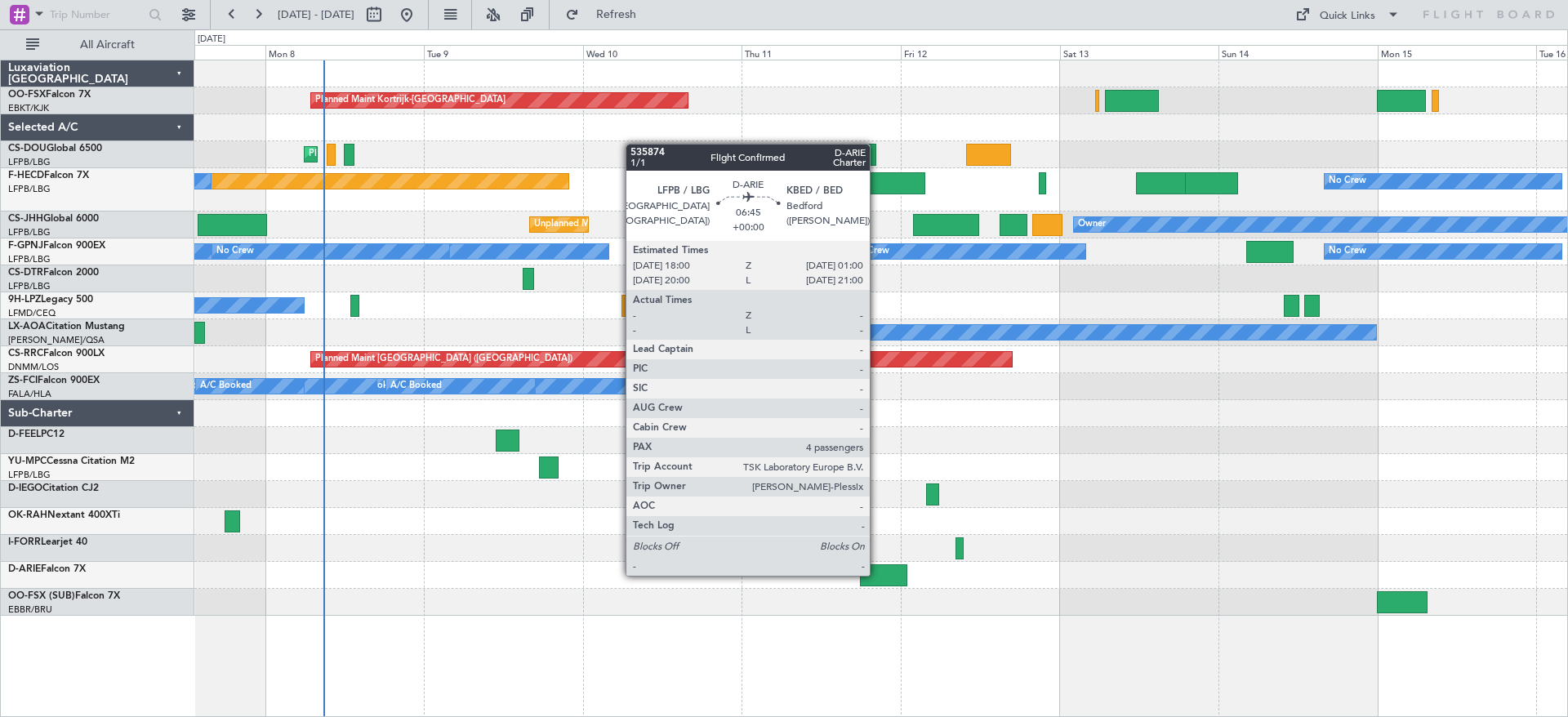
click at [877, 574] on div at bounding box center [883, 576] width 46 height 22
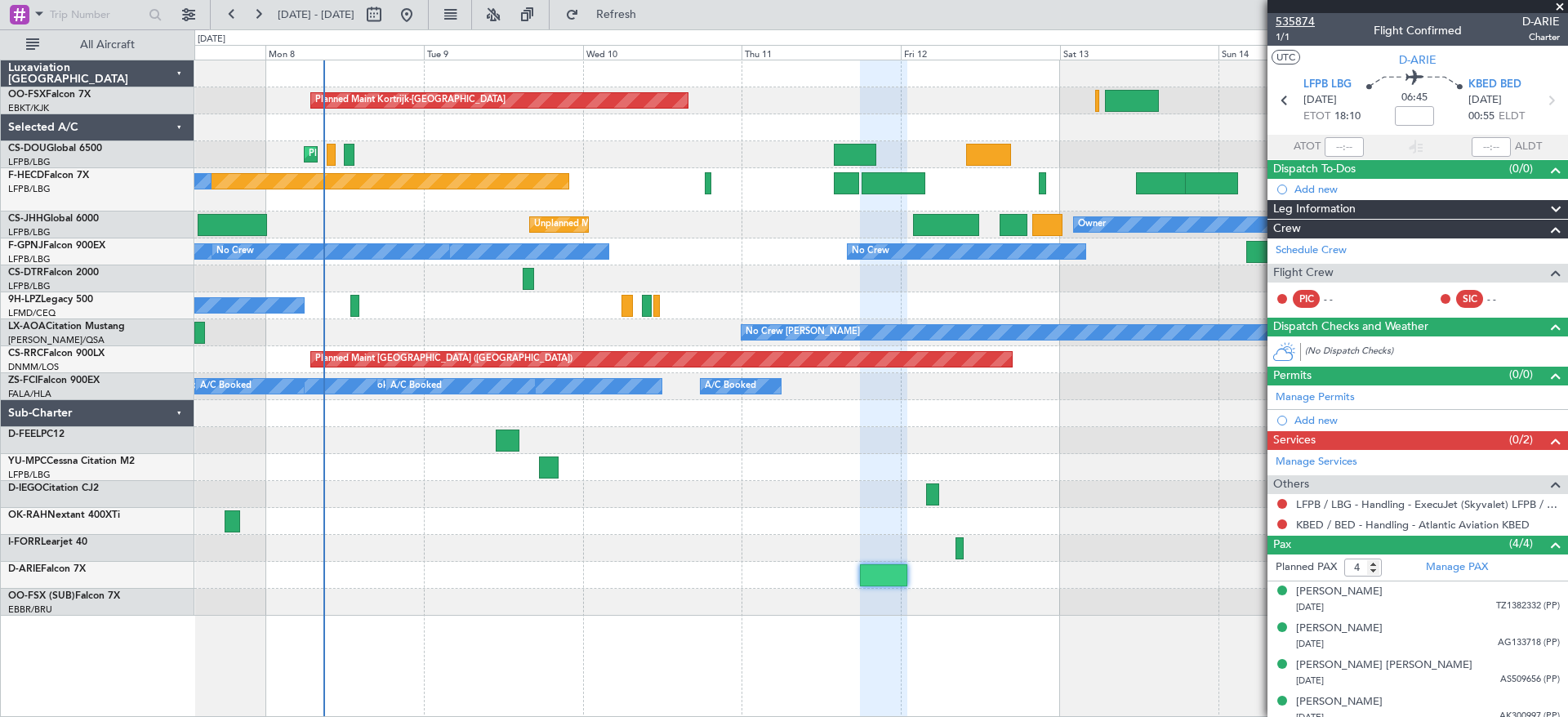
click at [1299, 16] on span "535874" at bounding box center [1295, 21] width 39 height 17
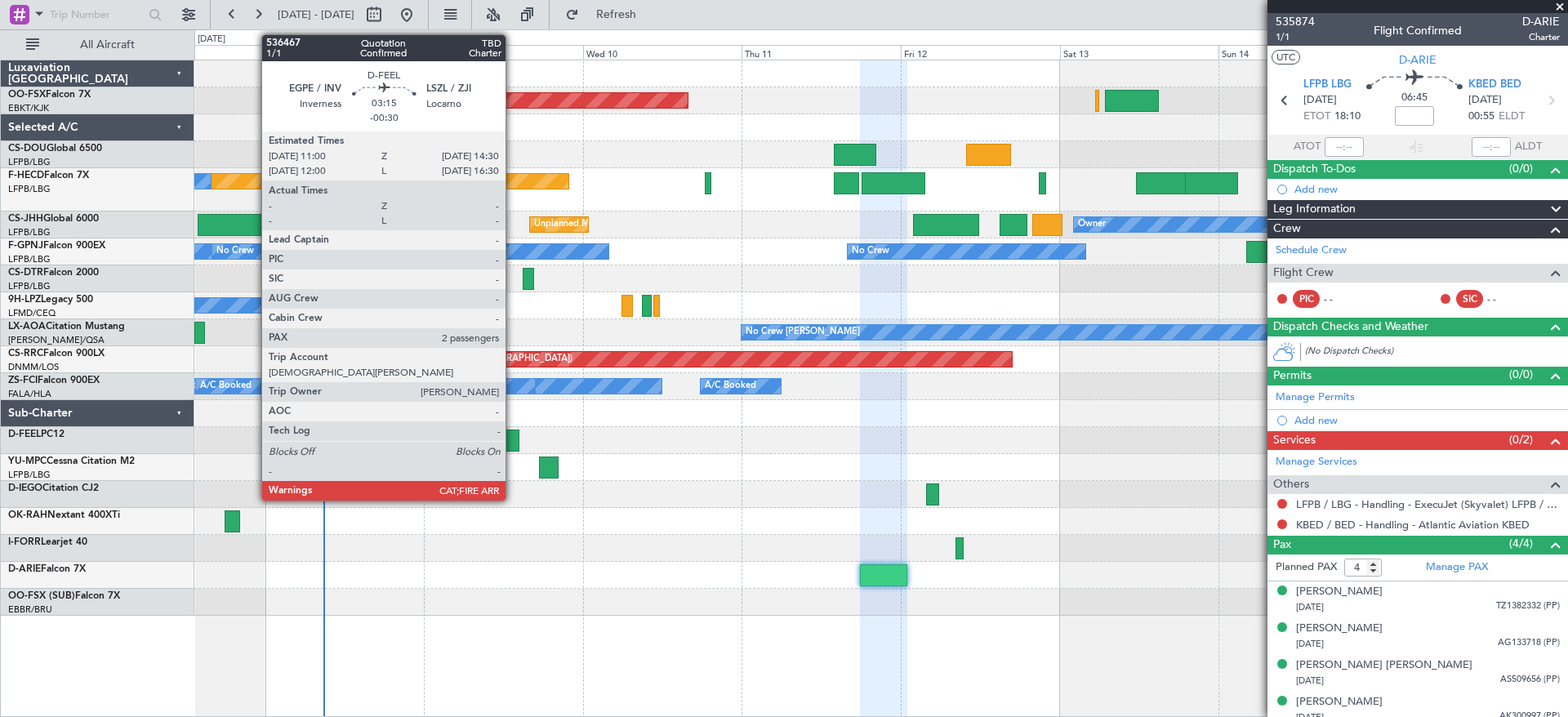
click at [513, 440] on div at bounding box center [508, 441] width 24 height 22
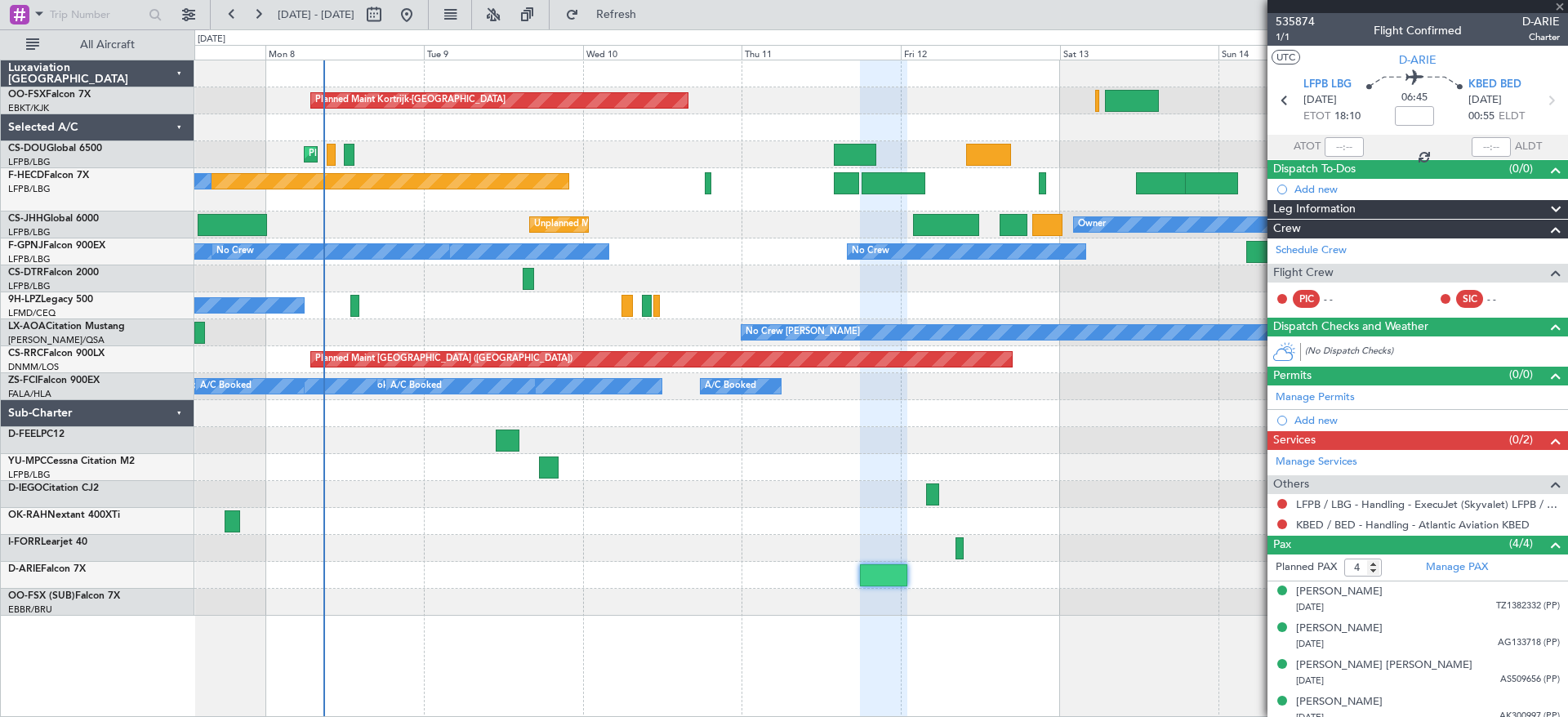
type input "-00:30"
type input "2"
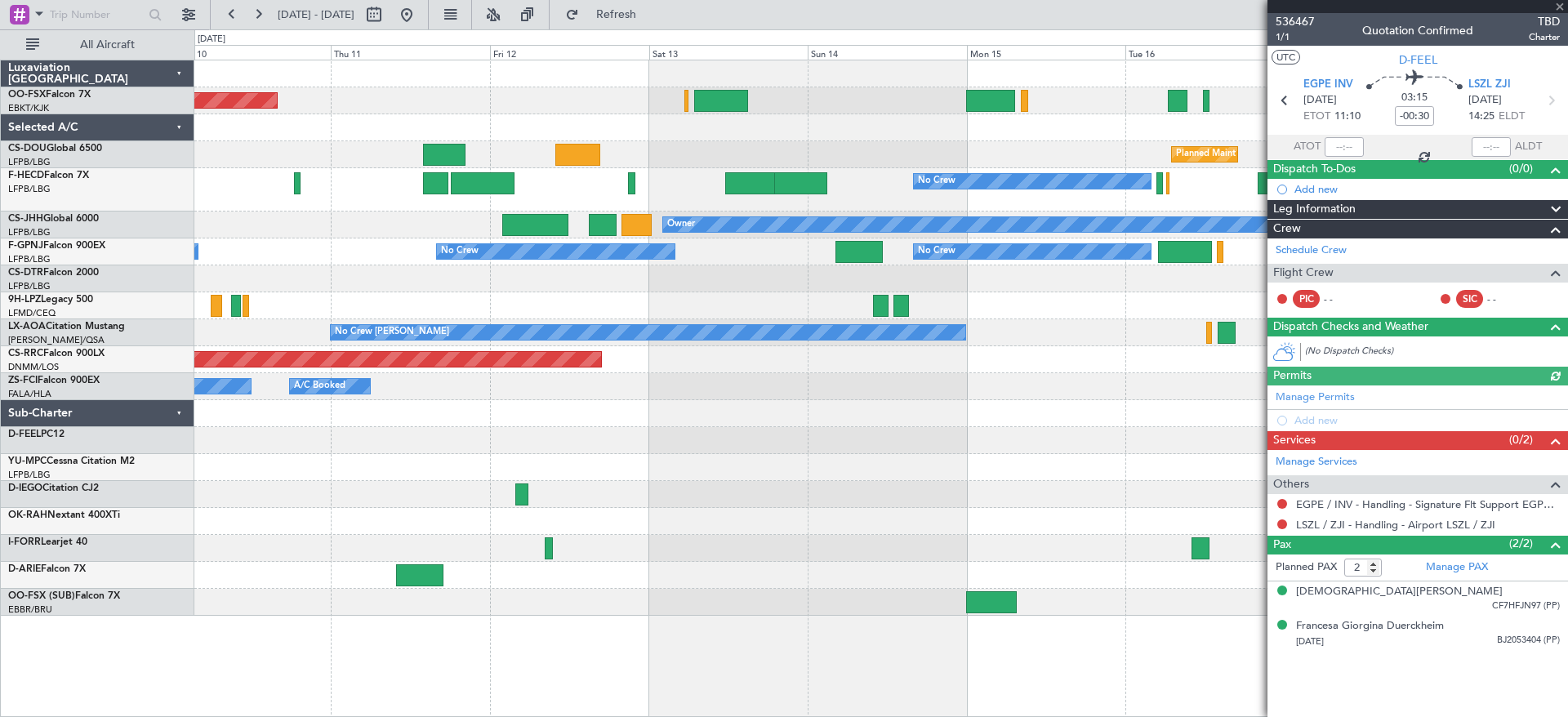
click at [697, 185] on div "Planned Maint Kortrijk-[GEOGRAPHIC_DATA] Planned Maint [GEOGRAPHIC_DATA] ([GEOG…" at bounding box center [881, 338] width 1373 height 556
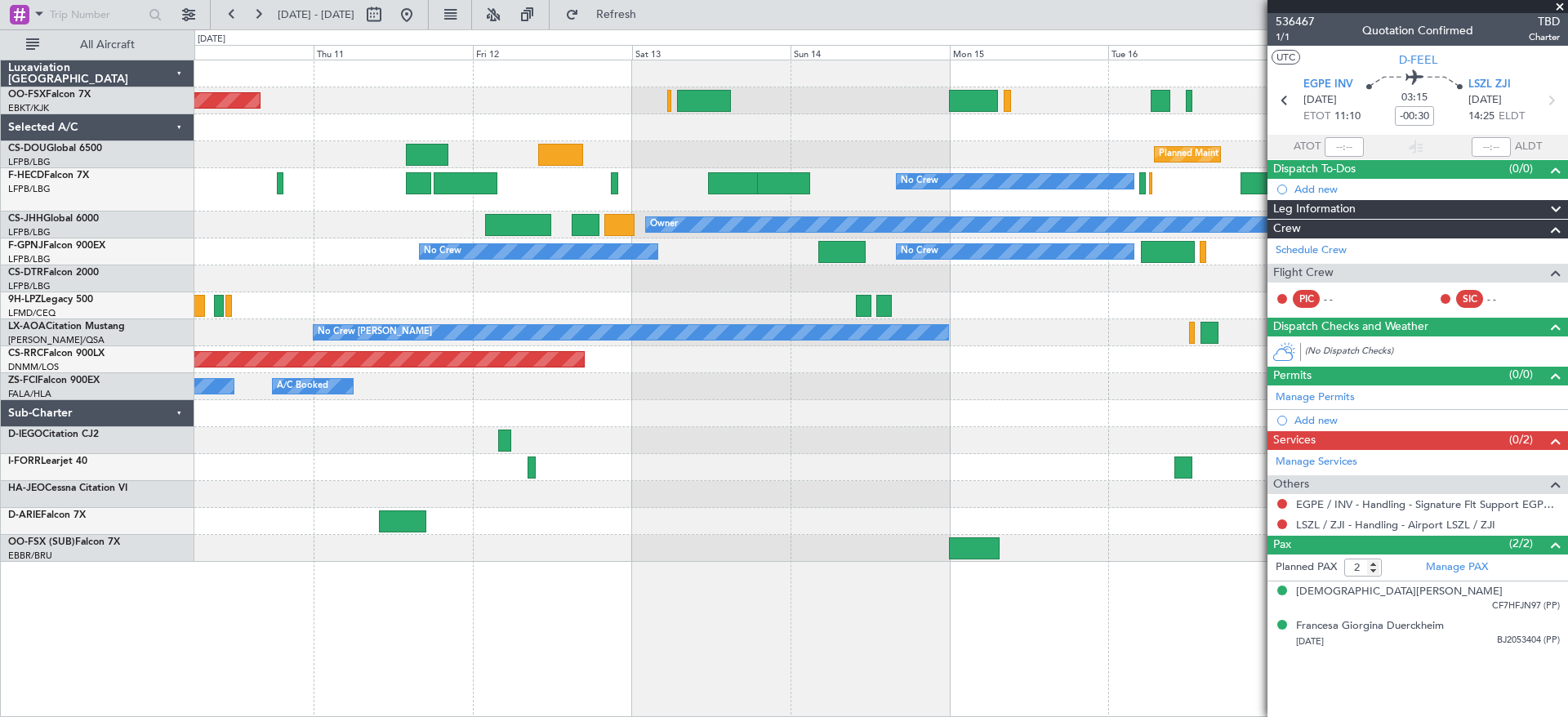
click at [959, 88] on div "Planned Maint Kortrijk-[GEOGRAPHIC_DATA]" at bounding box center [881, 101] width 1373 height 27
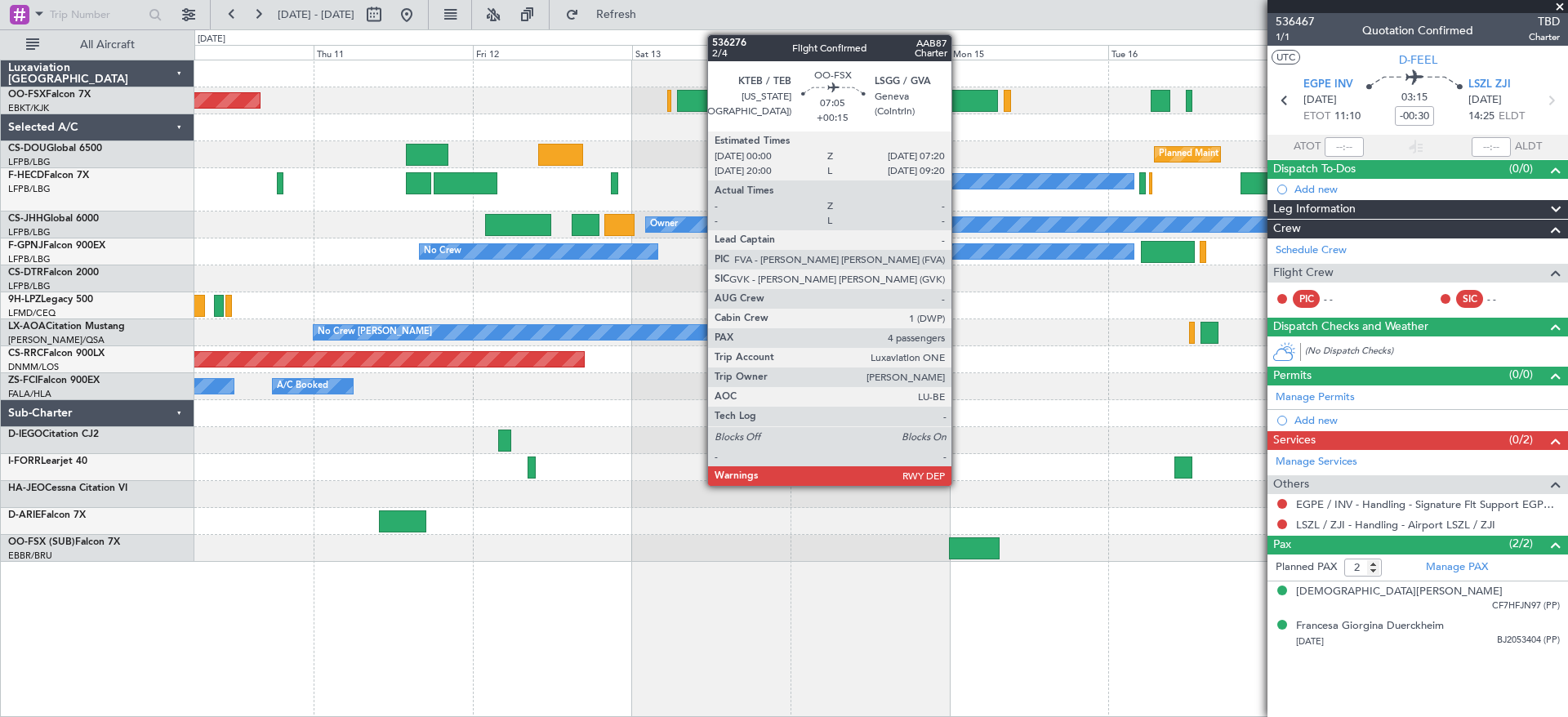
click at [959, 99] on div at bounding box center [974, 101] width 49 height 22
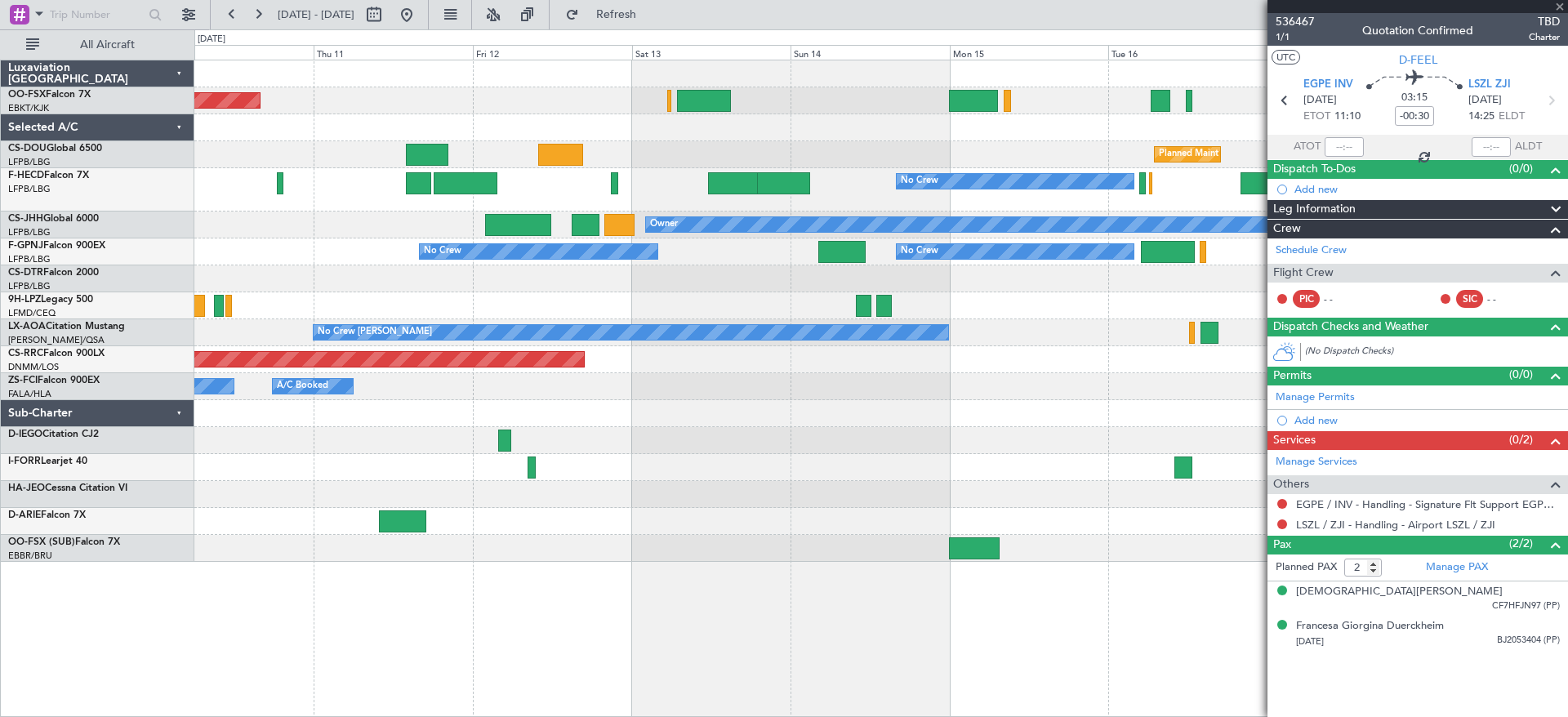
type input "+00:15"
type input "4"
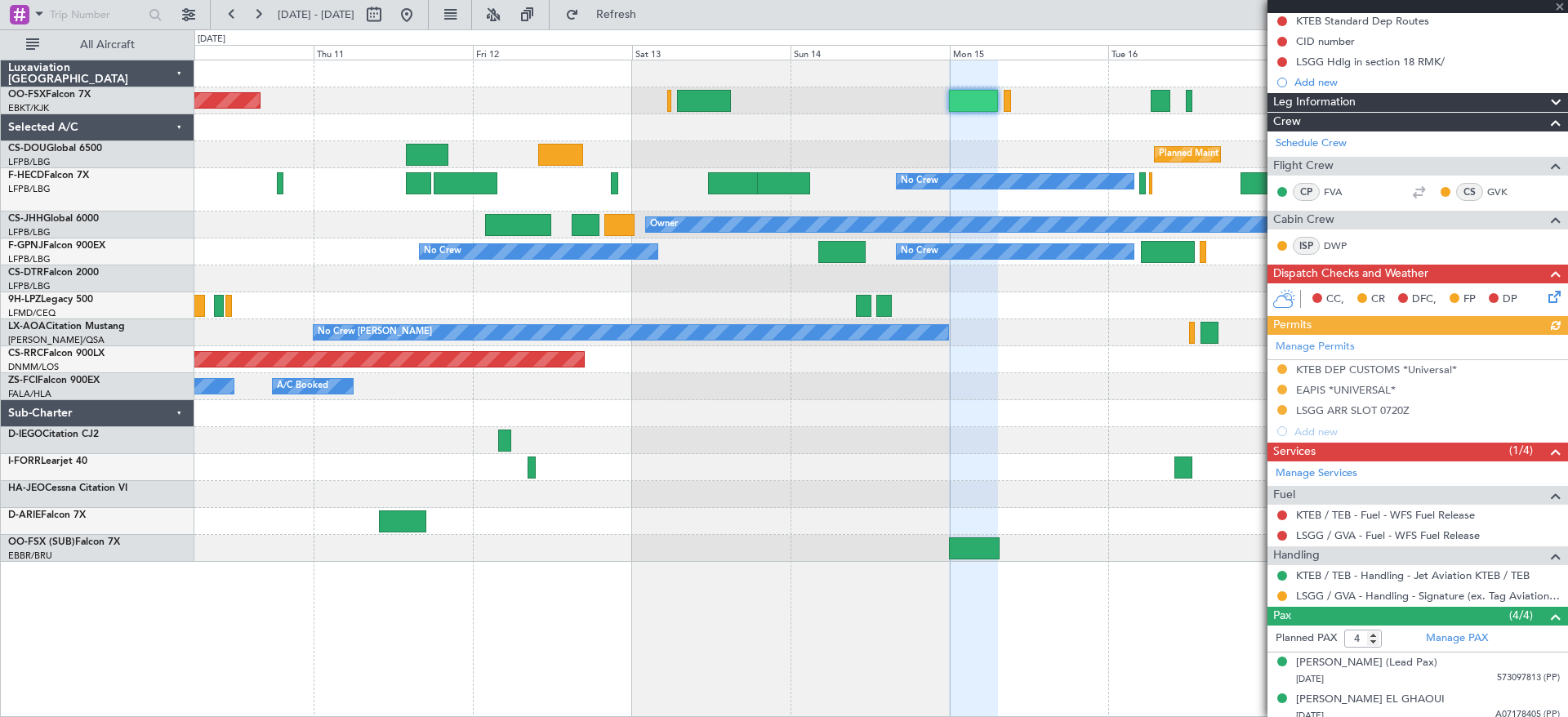
scroll to position [250, 0]
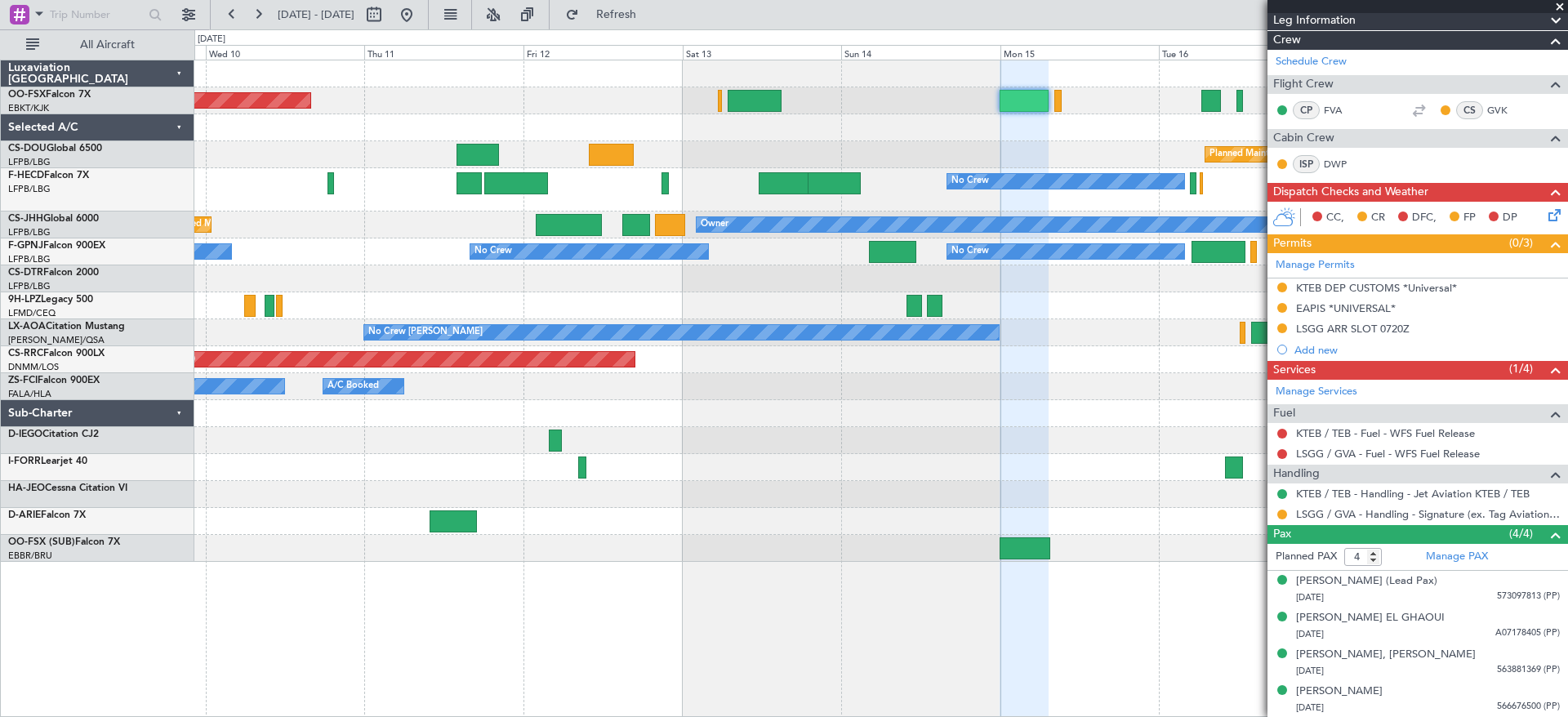
click at [591, 500] on div at bounding box center [881, 495] width 1373 height 27
click at [19, 530] on div "Planned Maint Kortrijk-[GEOGRAPHIC_DATA] Planned Maint [GEOGRAPHIC_DATA] ([GEOG…" at bounding box center [784, 374] width 1568 height 688
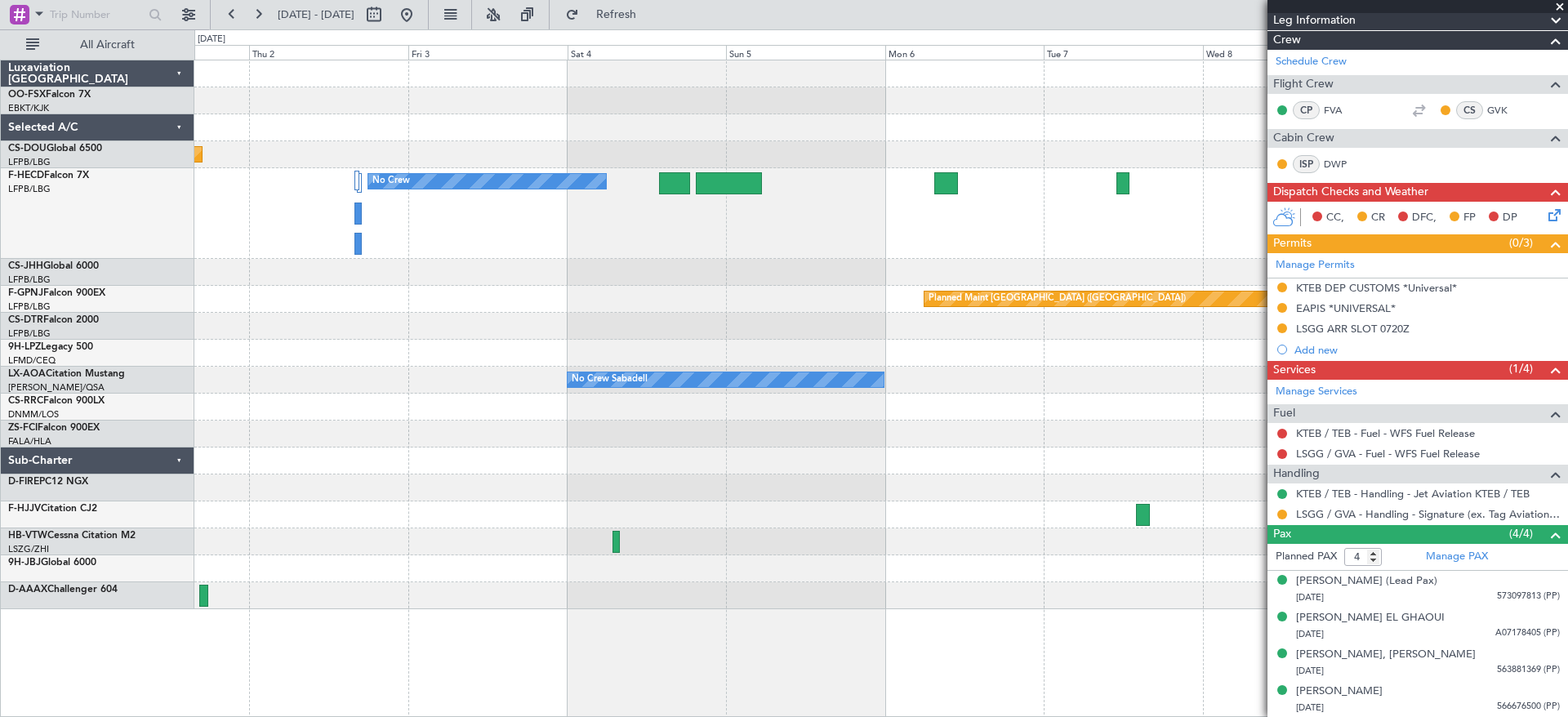
click at [0, 408] on div "Planned Maint [GEOGRAPHIC_DATA] ([GEOGRAPHIC_DATA]) No Crew No Crew Planned Mai…" at bounding box center [784, 374] width 1568 height 688
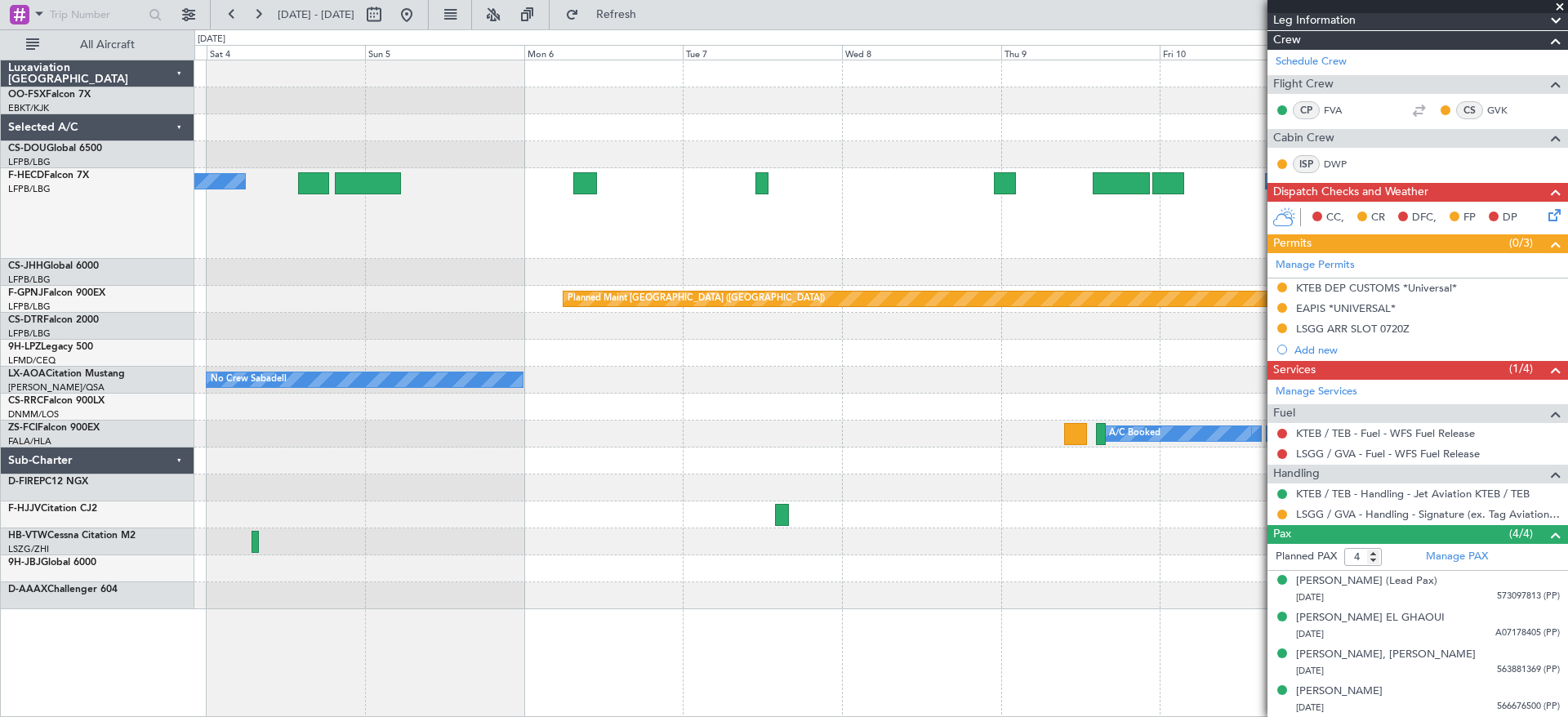
click at [412, 406] on div at bounding box center [881, 408] width 1373 height 27
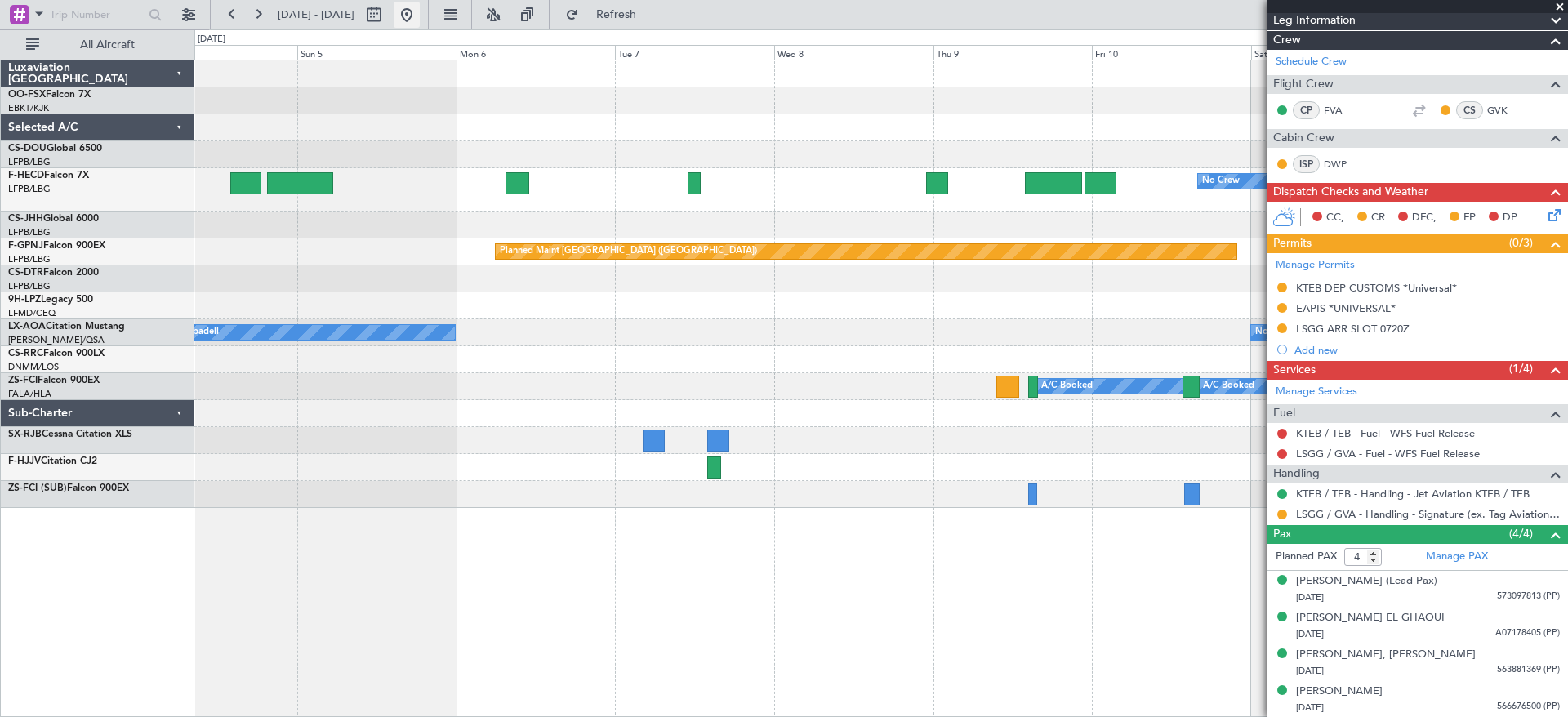
click at [420, 10] on button at bounding box center [407, 14] width 26 height 26
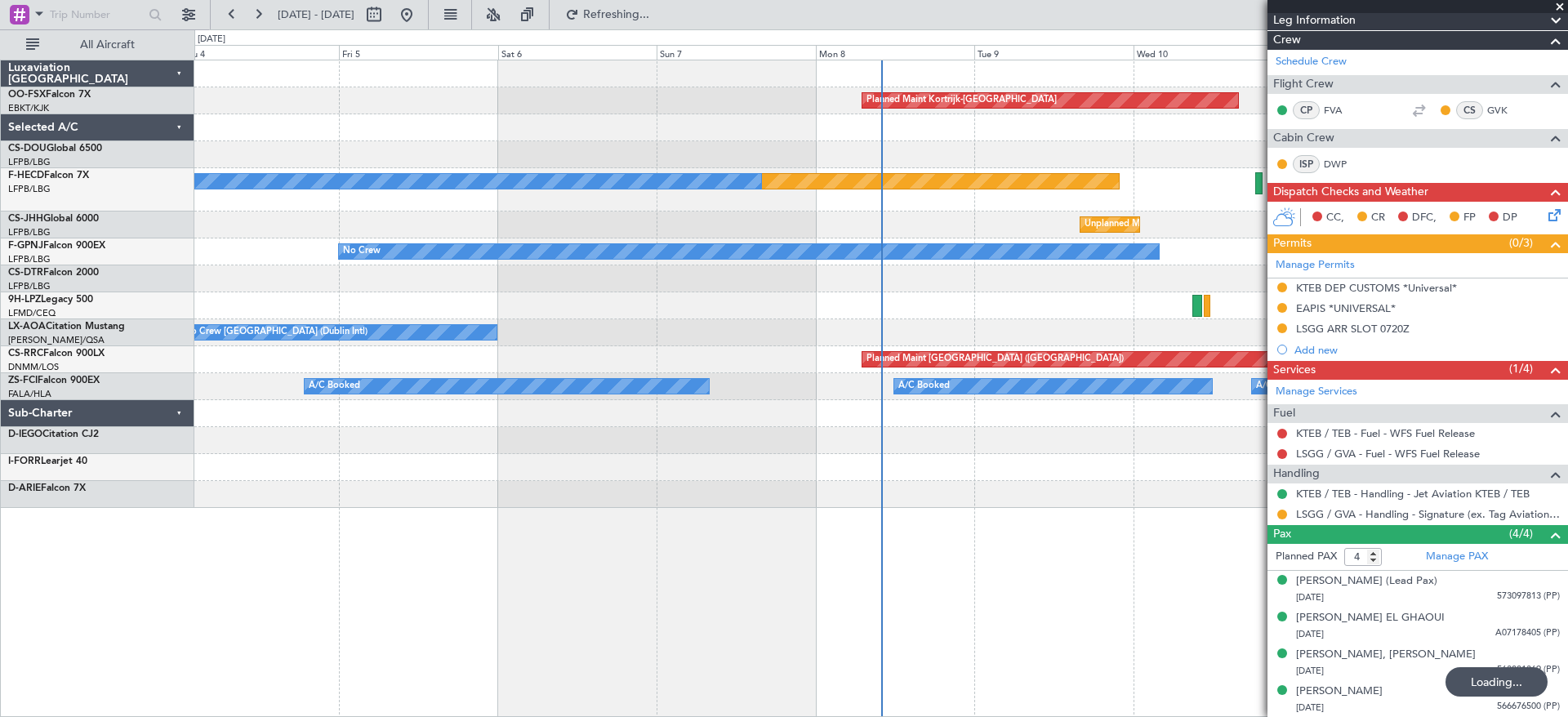
click at [134, 178] on div "Planned Maint Kortrijk-[GEOGRAPHIC_DATA] No Crew Planned Maint [GEOGRAPHIC_DATA…" at bounding box center [784, 374] width 1568 height 688
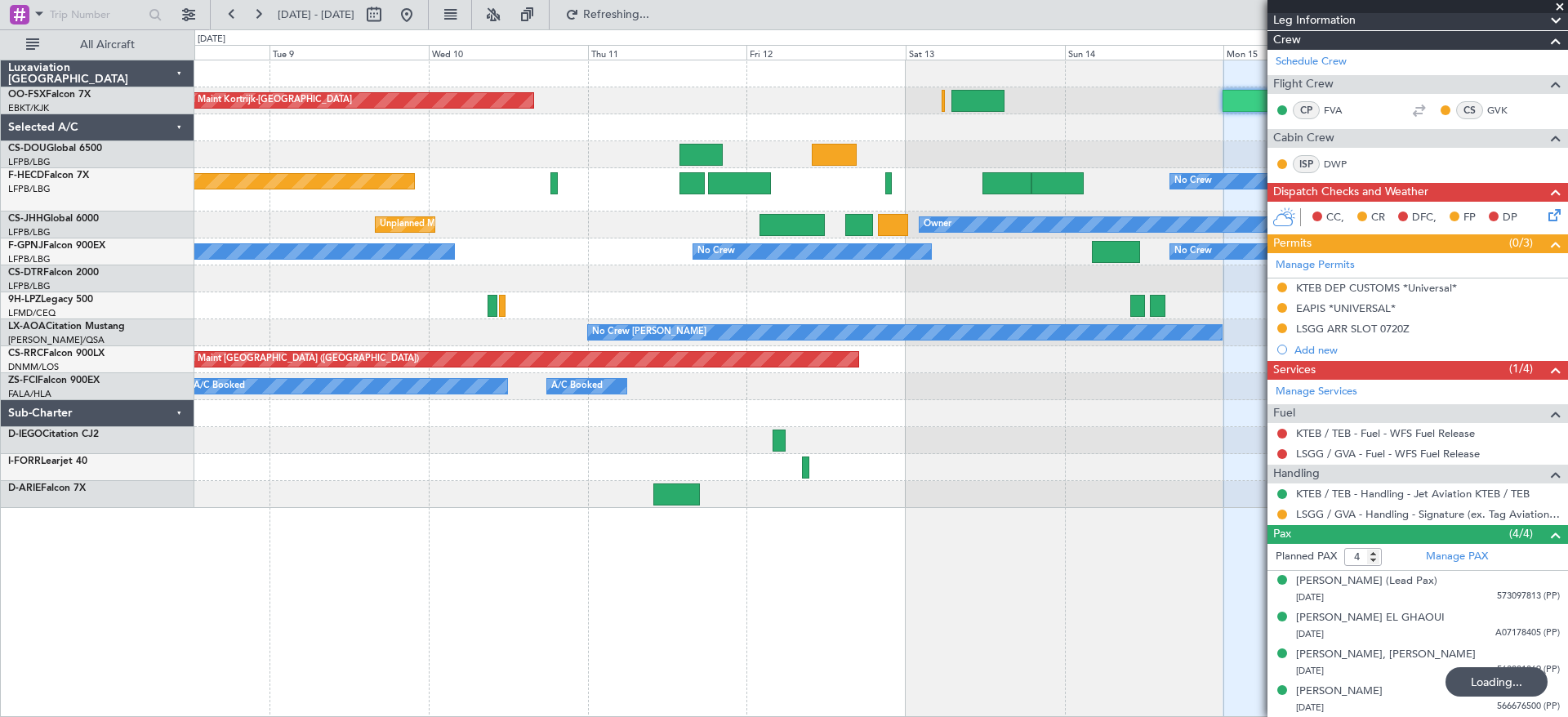
click at [464, 164] on div "Planned Maint Kortrijk-[GEOGRAPHIC_DATA] Planned Maint [GEOGRAPHIC_DATA] ([GEOG…" at bounding box center [881, 285] width 1373 height 448
